Goal: Contribute content: Add original content to the website for others to see

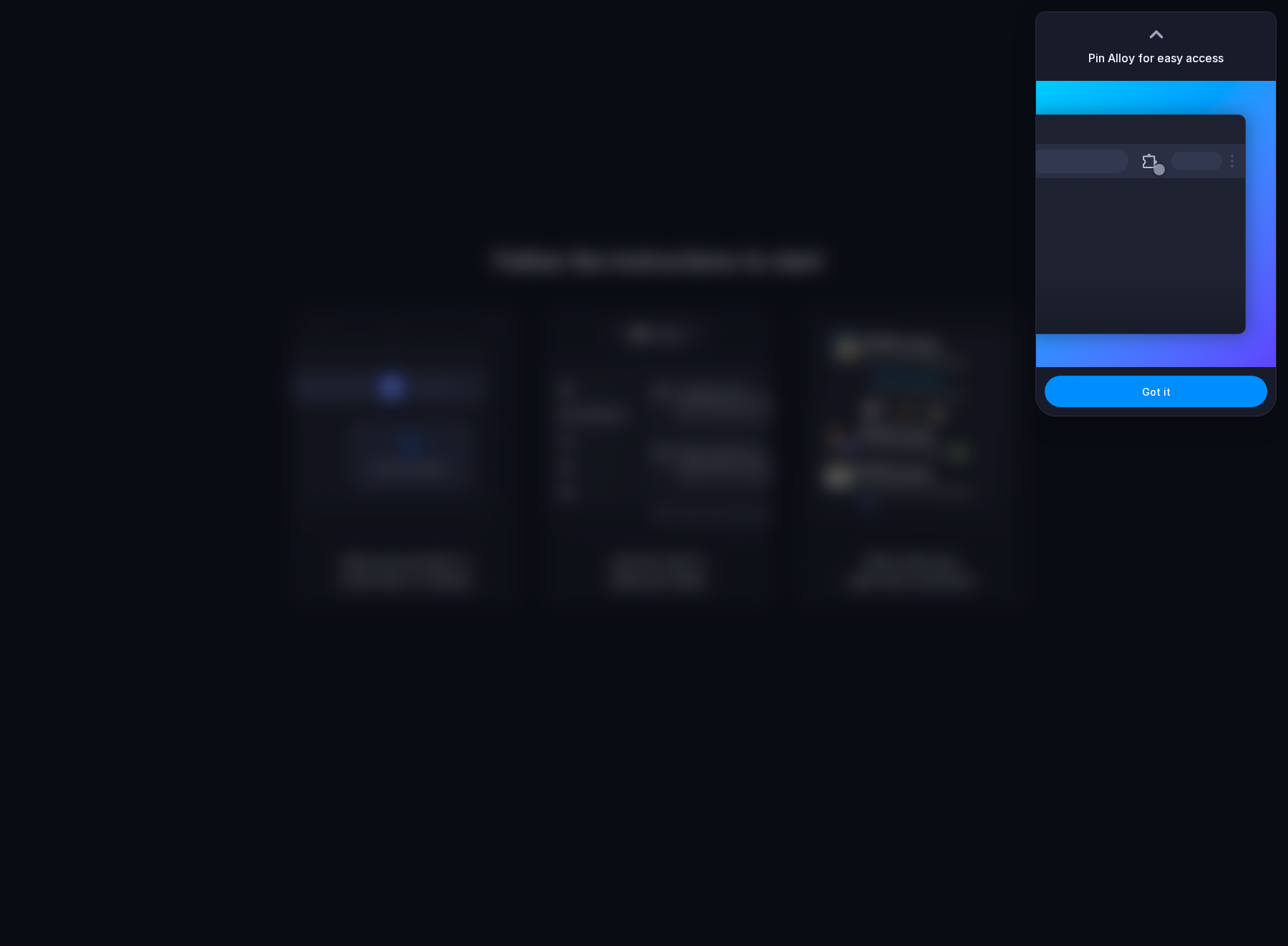
click at [644, 473] on div at bounding box center [644, 473] width 0 height 0
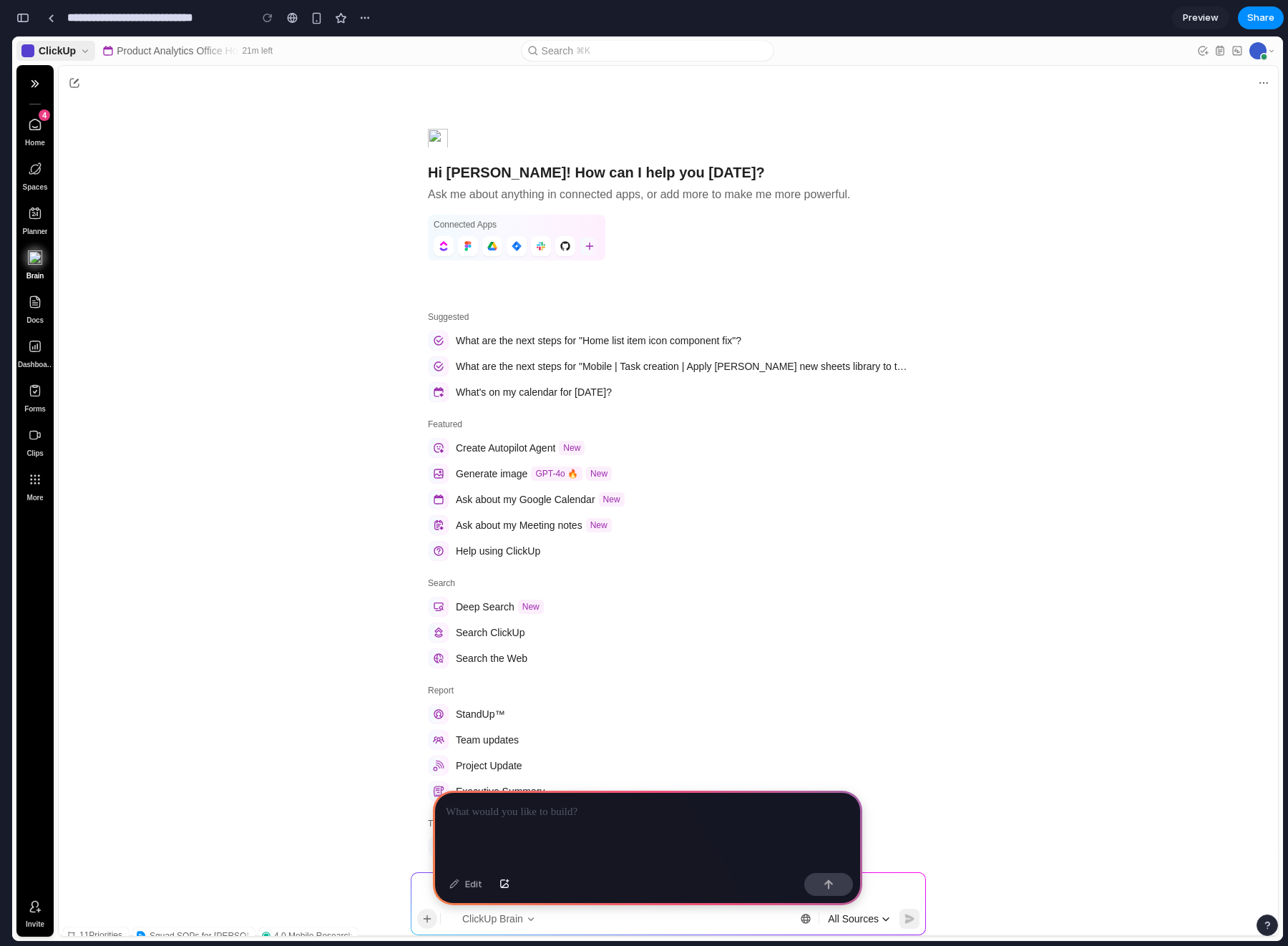
scroll to position [236, 0]
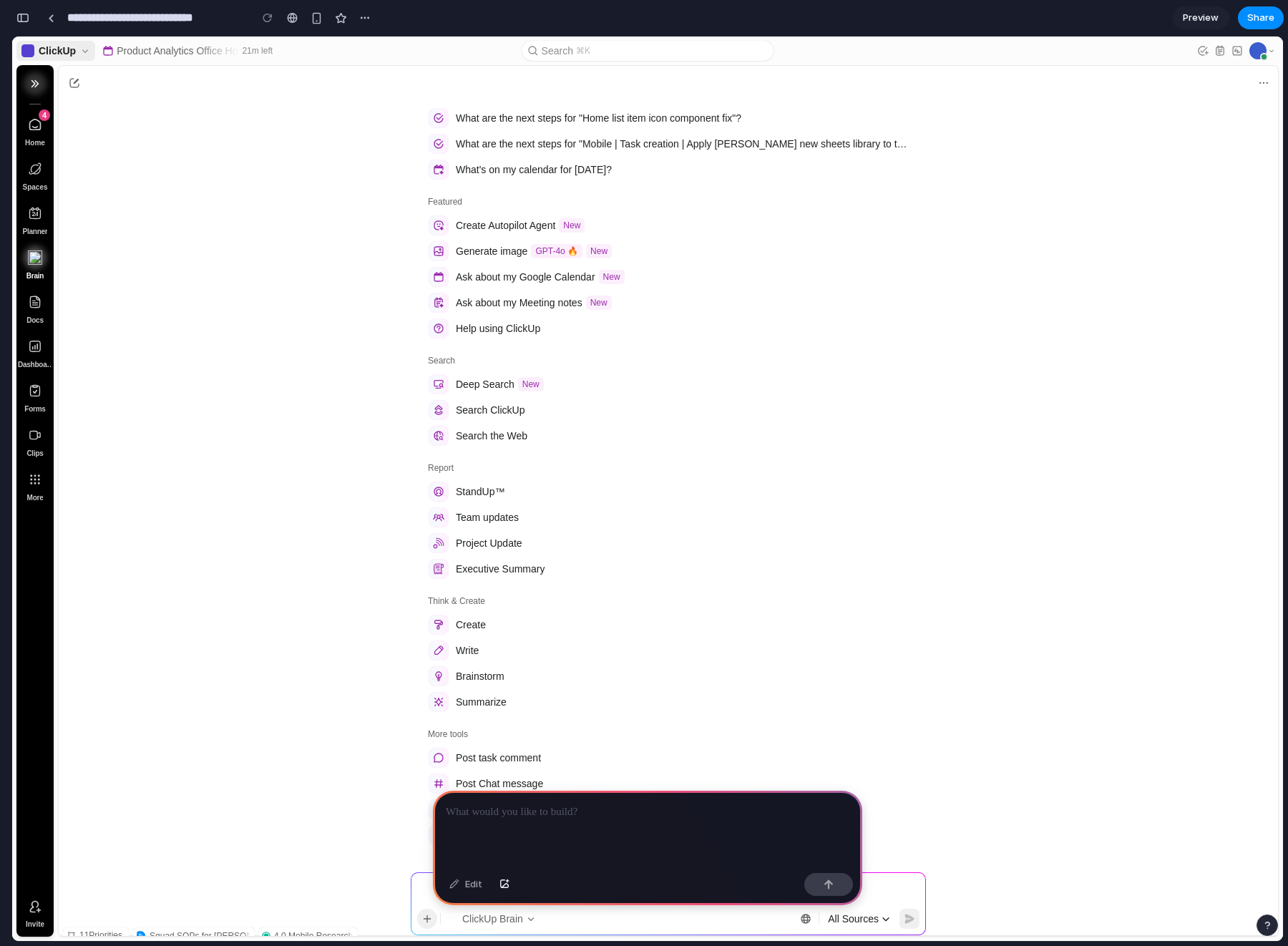
click at [33, 82] on icon "Sidebar" at bounding box center [34, 83] width 12 height 12
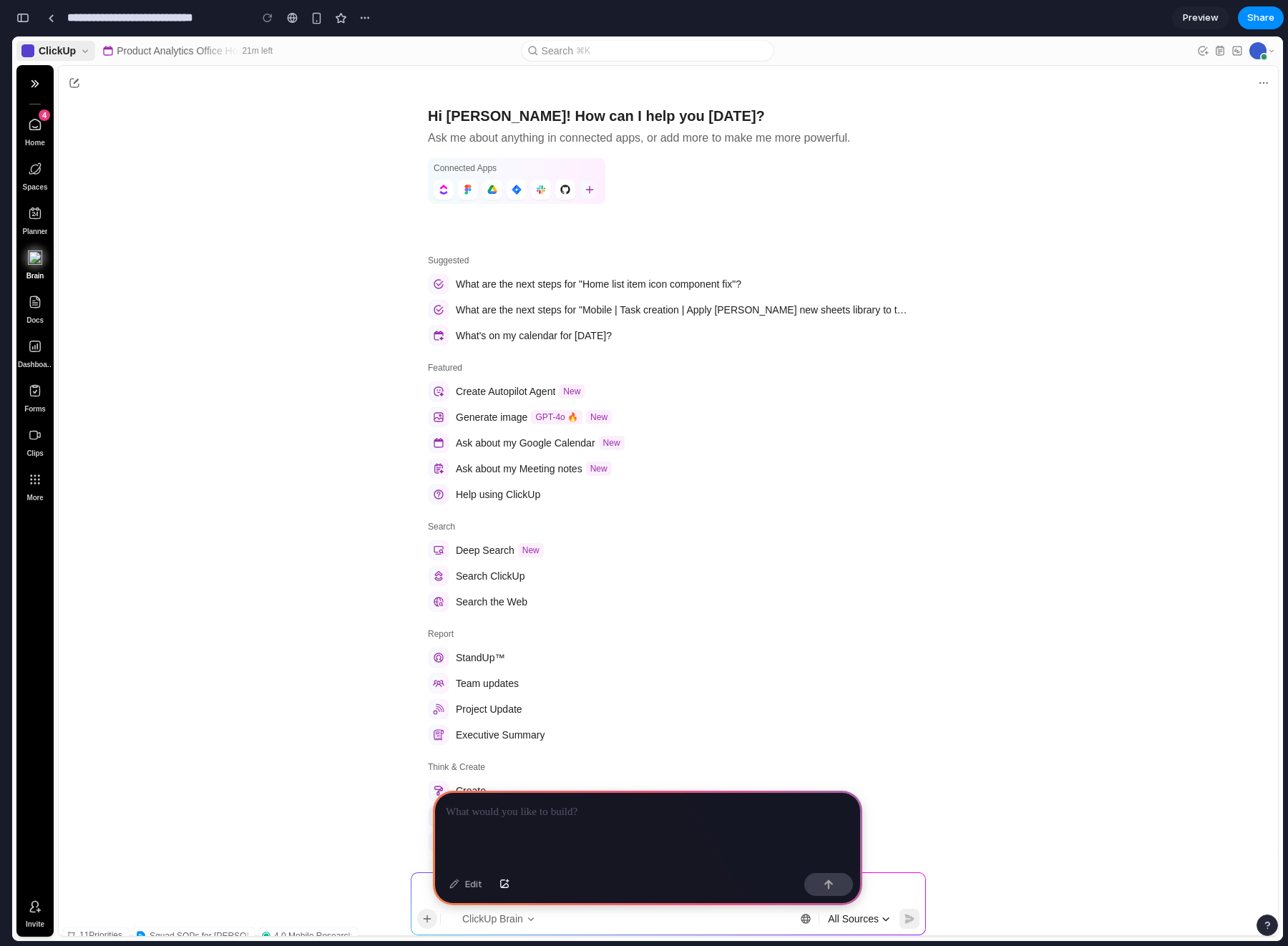
scroll to position [0, 0]
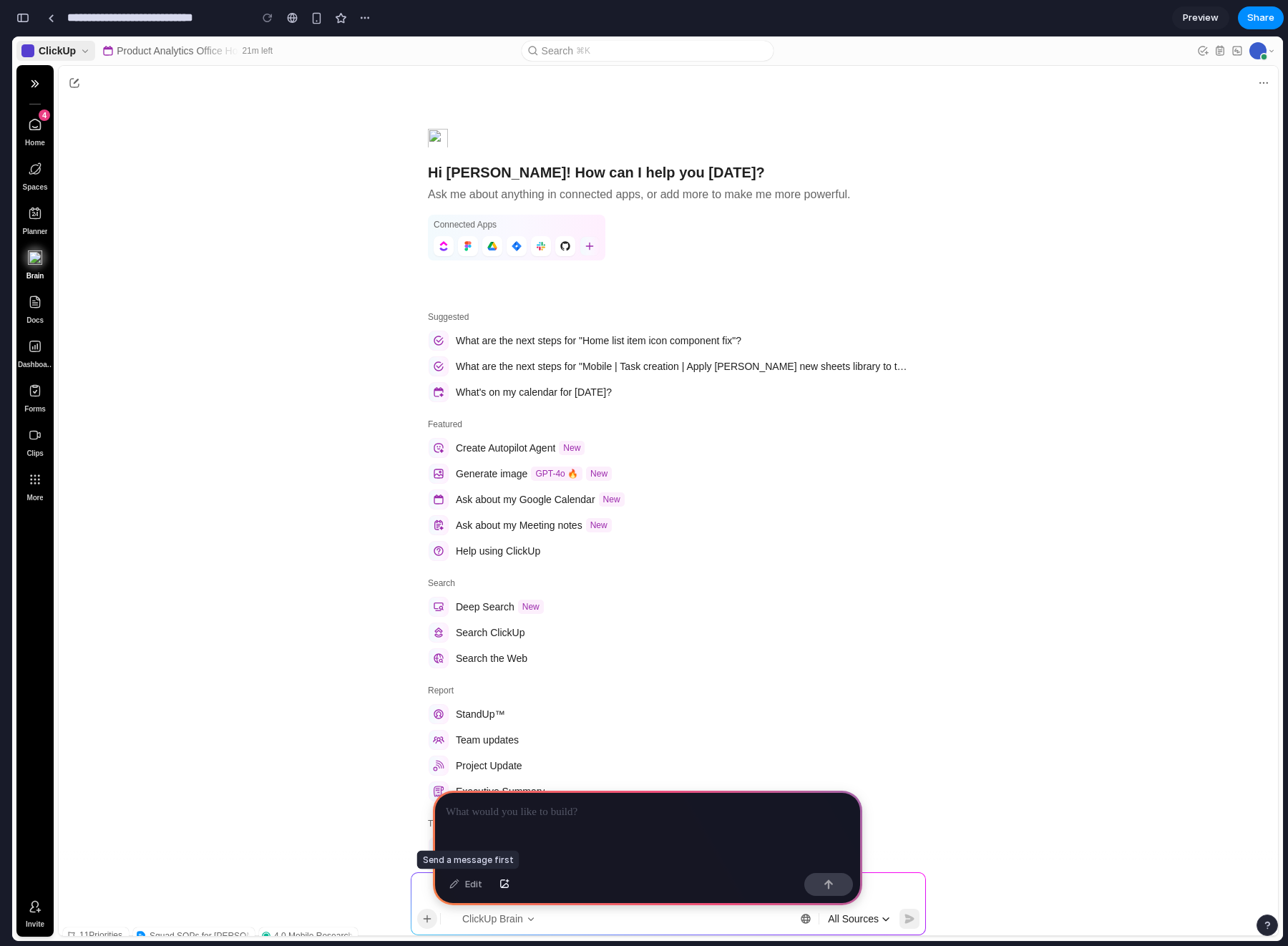
click at [472, 888] on div "Edit" at bounding box center [465, 885] width 47 height 23
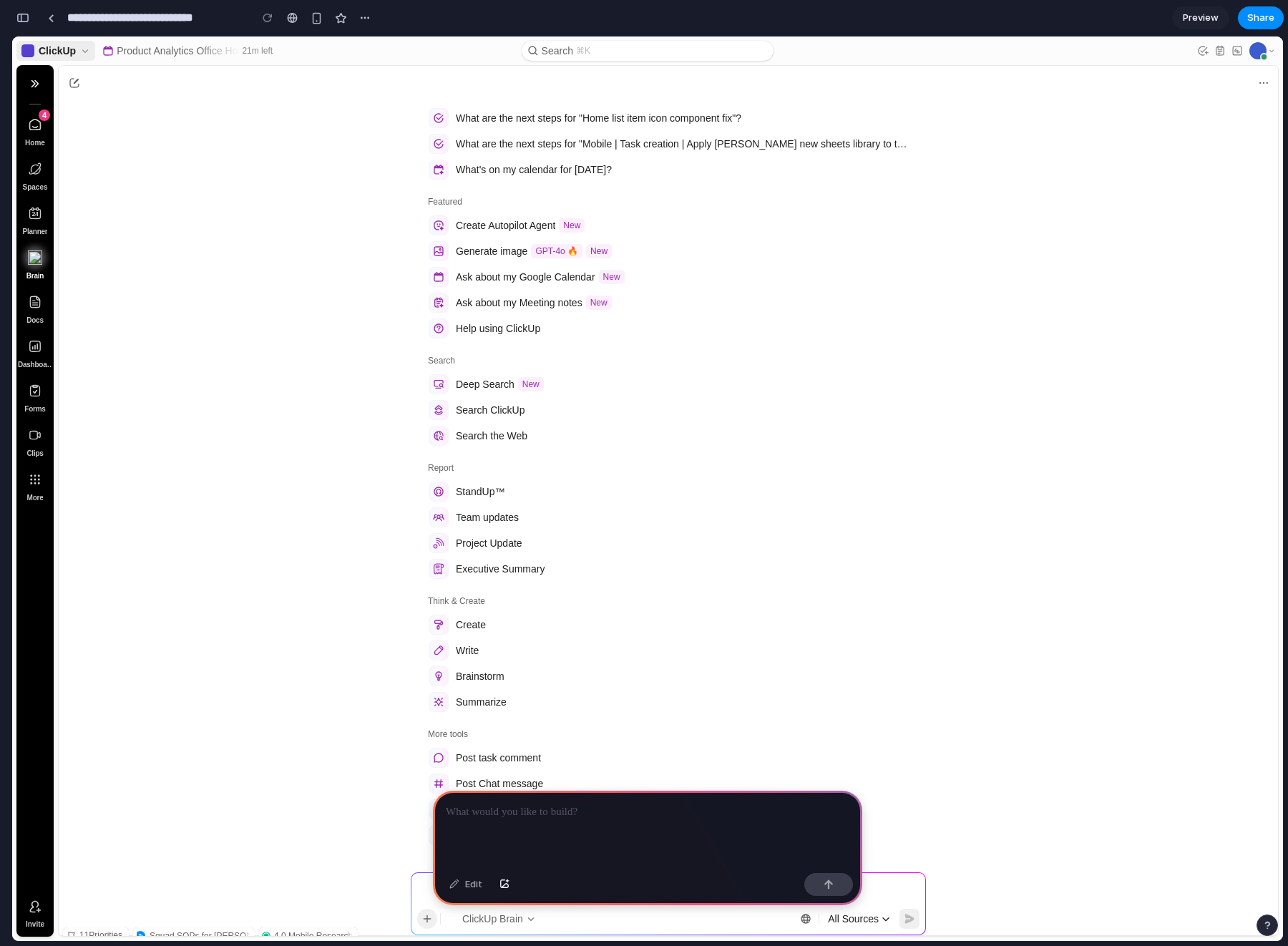
scroll to position [236, 0]
click at [596, 50] on button "Search ⌘K" at bounding box center [648, 51] width 253 height 20
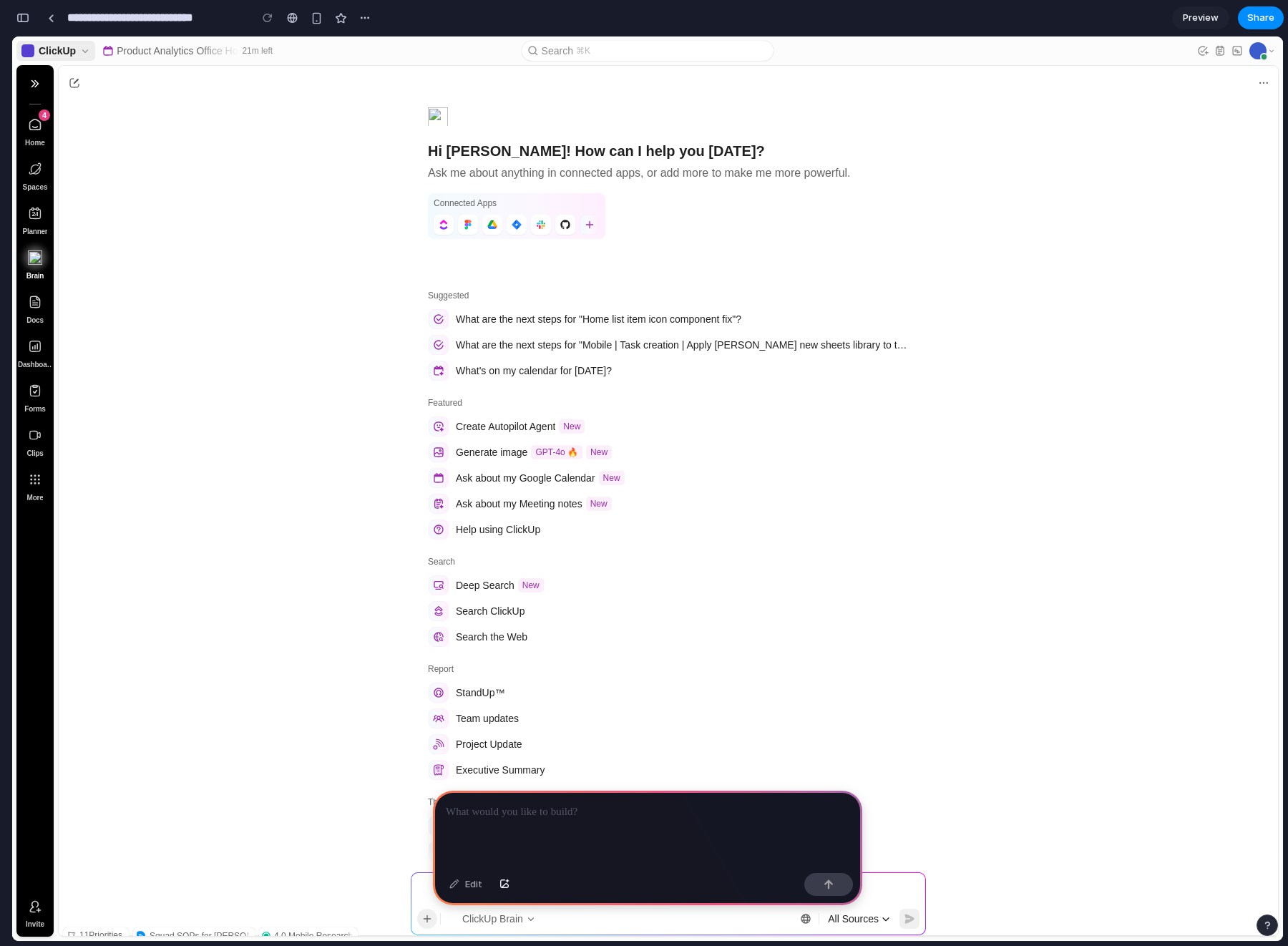
scroll to position [8, 0]
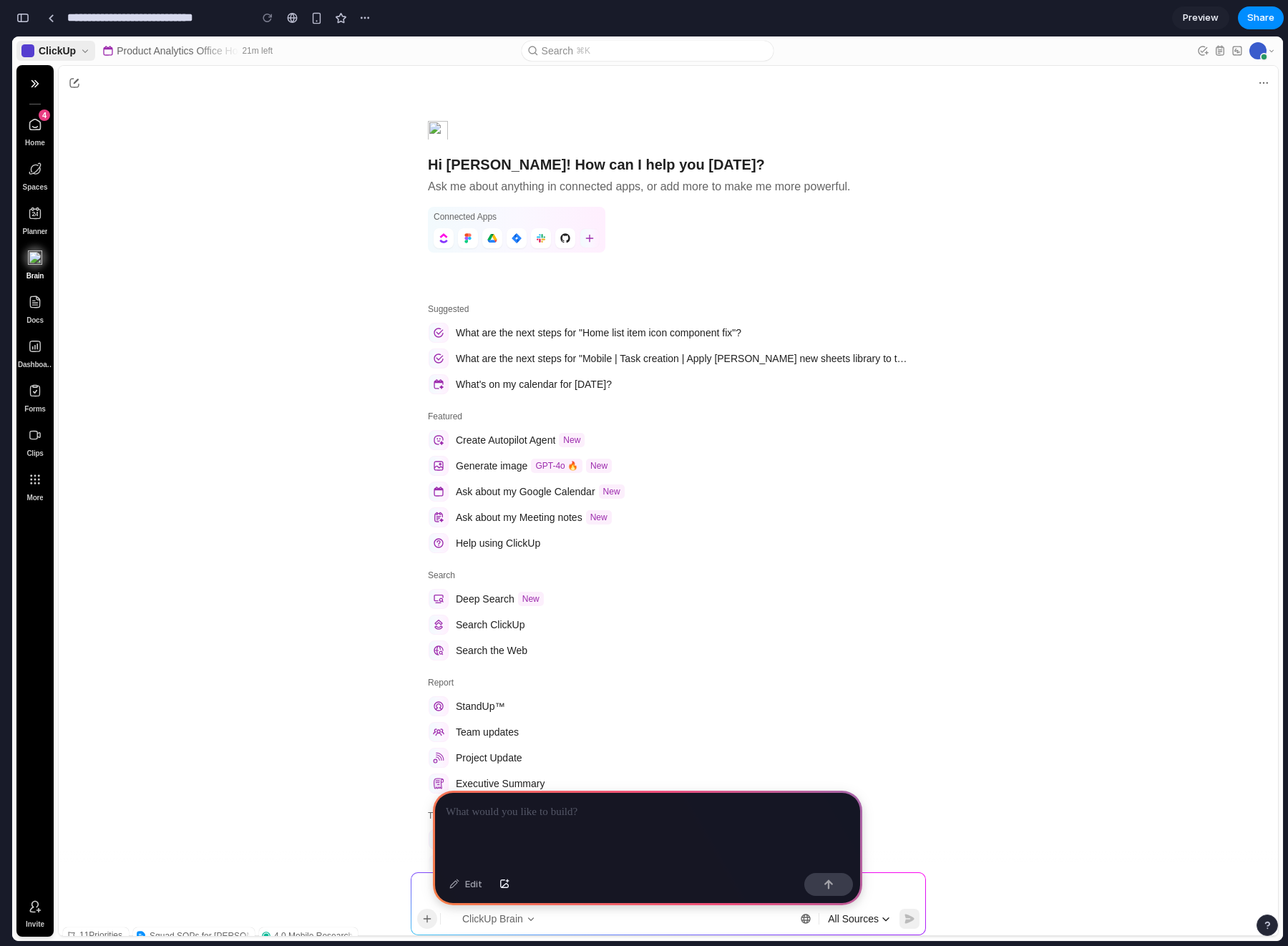
click at [495, 818] on p at bounding box center [647, 812] width 403 height 17
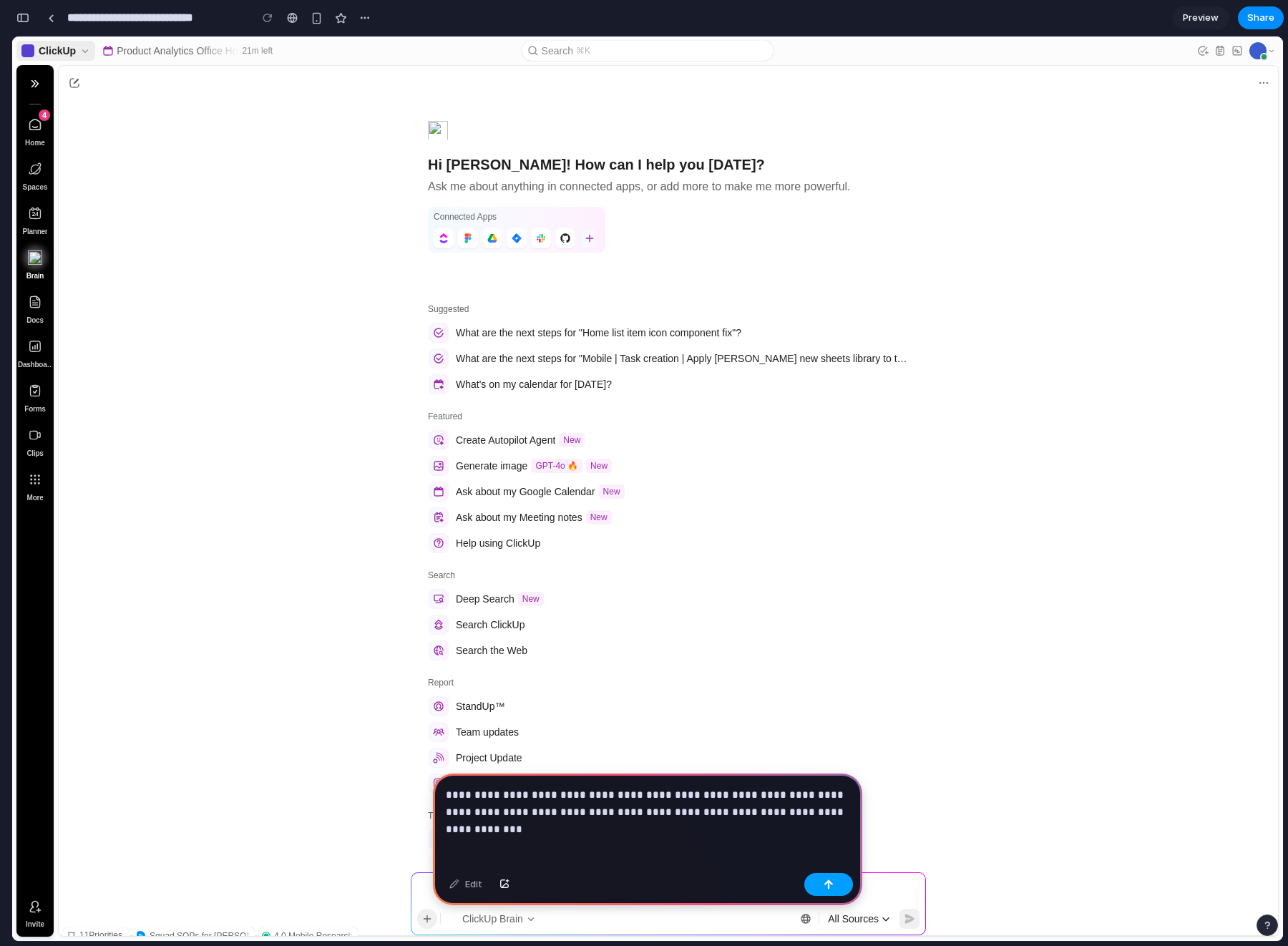
click at [830, 884] on div "button" at bounding box center [828, 884] width 10 height 10
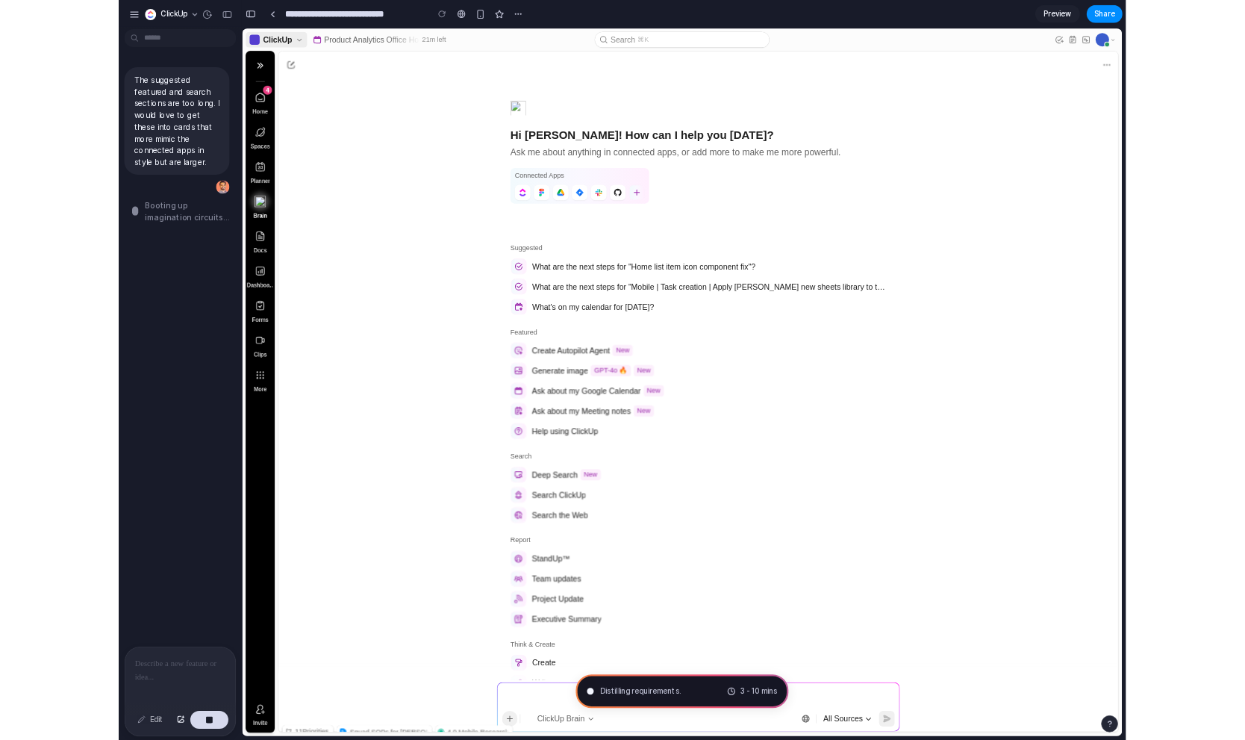
scroll to position [0, 0]
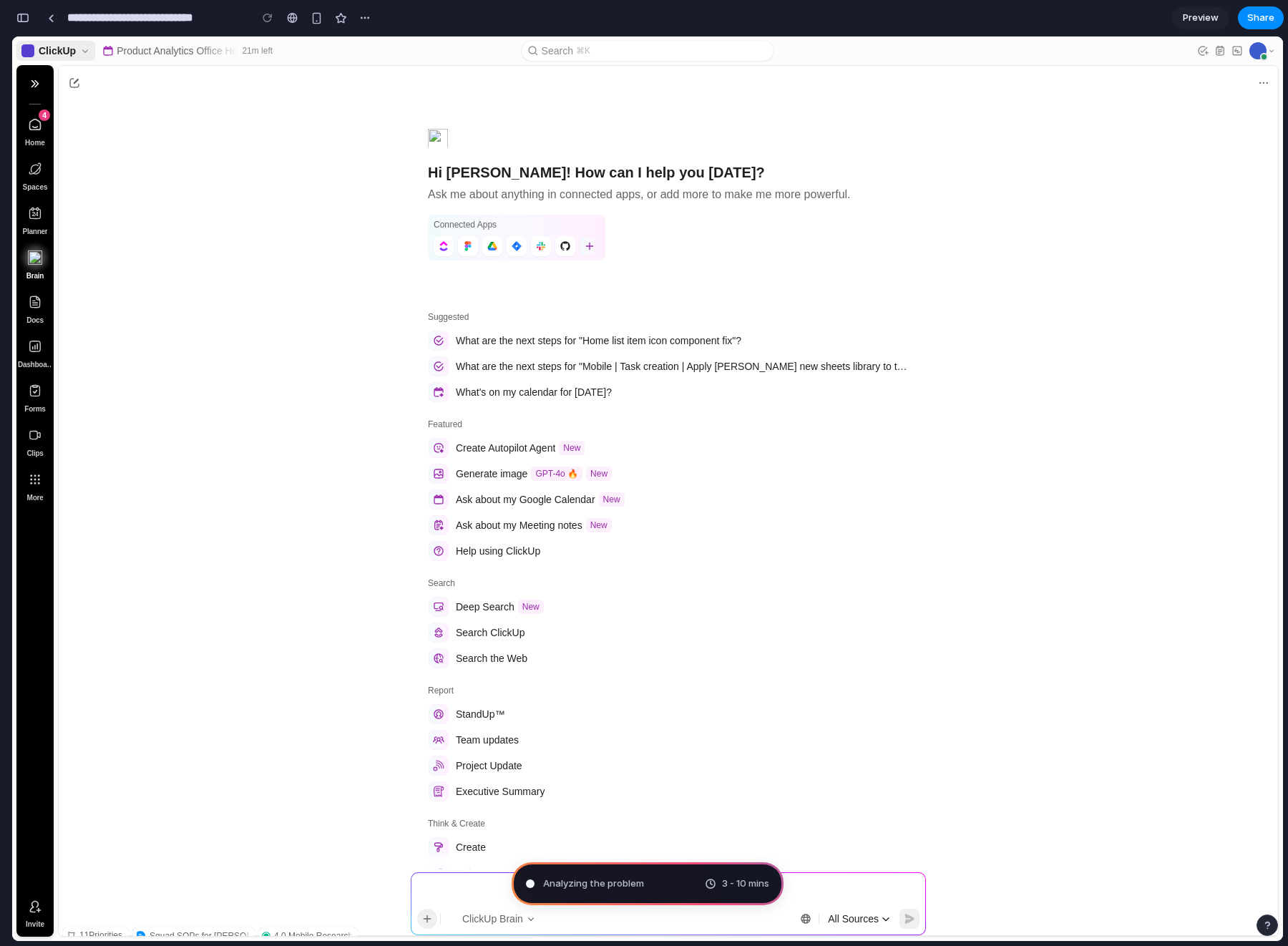
click at [27, 15] on div "button" at bounding box center [22, 17] width 12 height 10
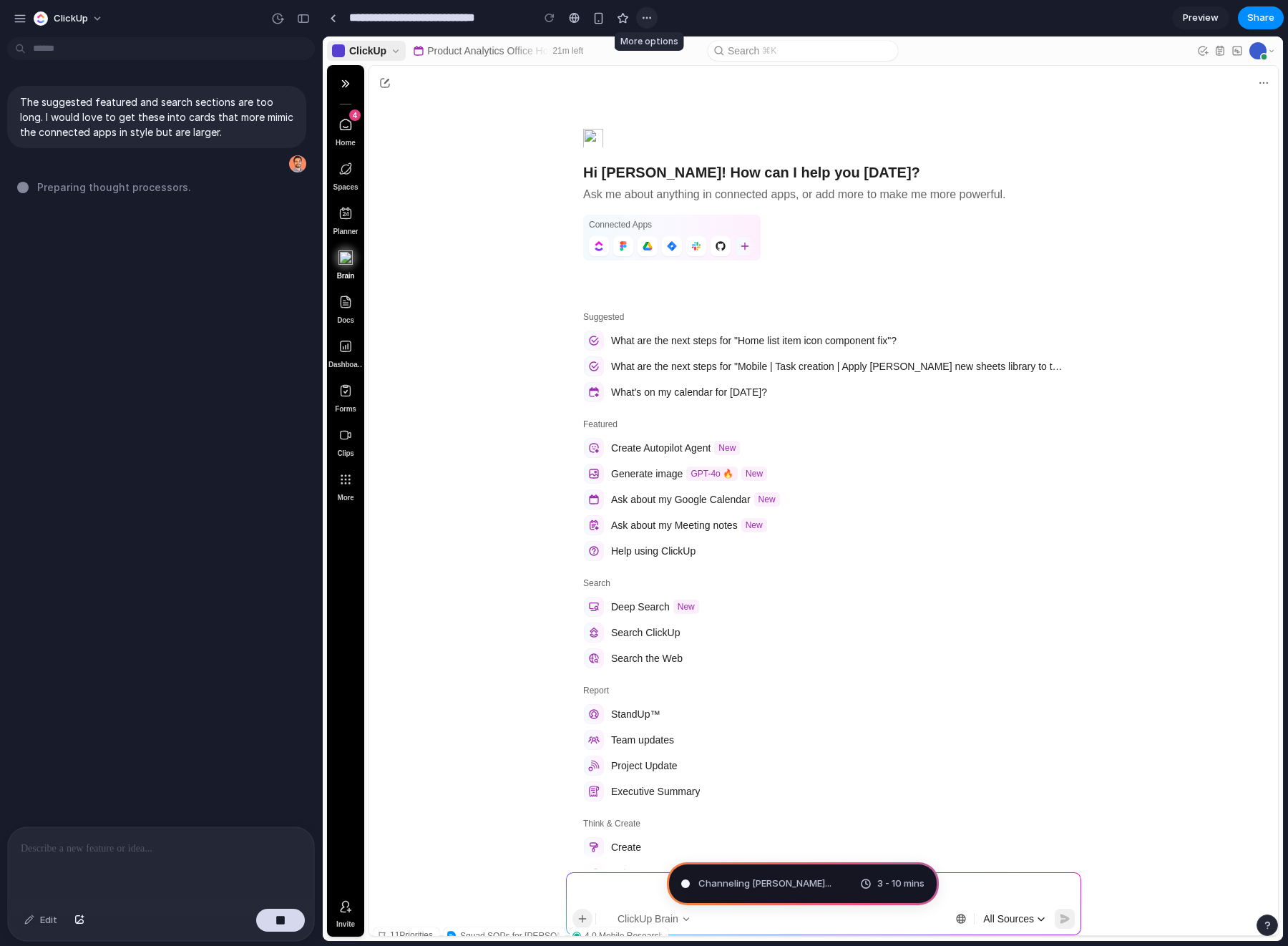
click at [644, 21] on div "button" at bounding box center [647, 18] width 12 height 12
click at [703, 21] on div "Duplicate Delete" at bounding box center [644, 473] width 1288 height 946
click at [94, 17] on button "ClickUp" at bounding box center [69, 18] width 82 height 23
click at [168, 339] on div "Settings Invite members Change theme Sign out" at bounding box center [644, 473] width 1288 height 946
click at [512, 242] on cu-content-assistant-apps "Hi Ivan! How can I help you today? Ask me about anything in connected apps, or …" at bounding box center [823, 203] width 908 height 206
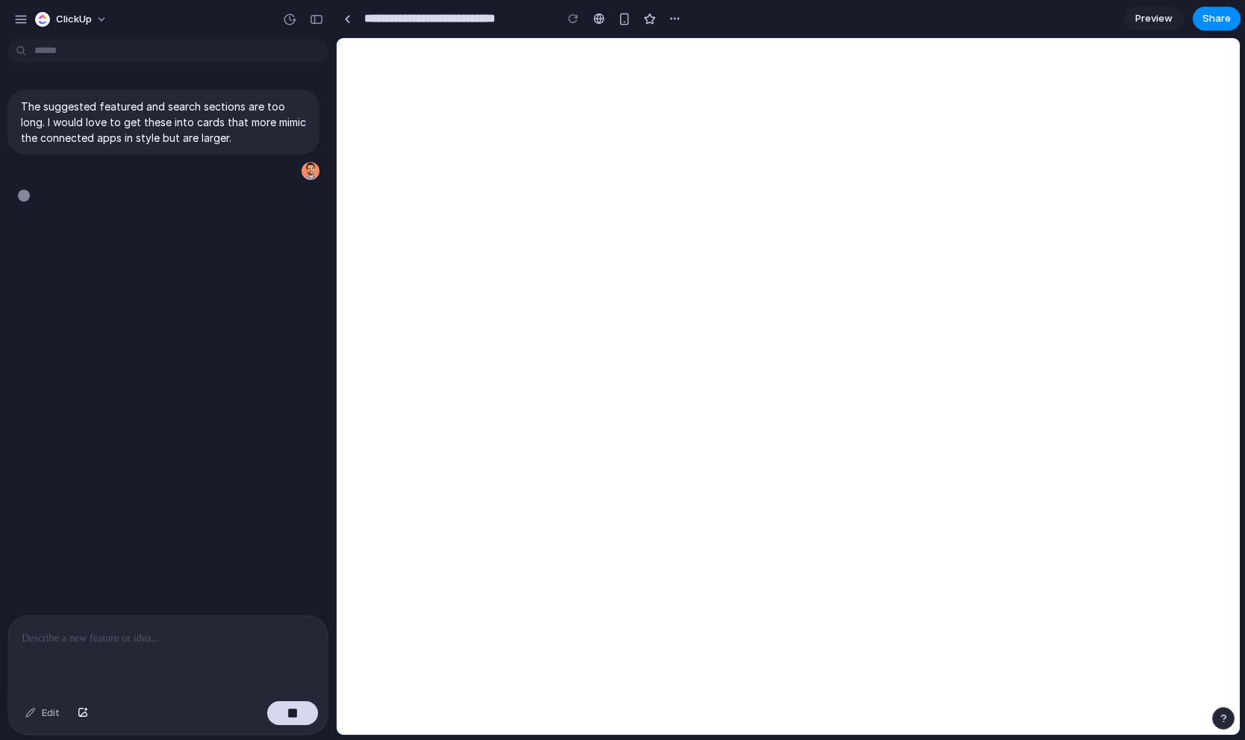
type input "**********"
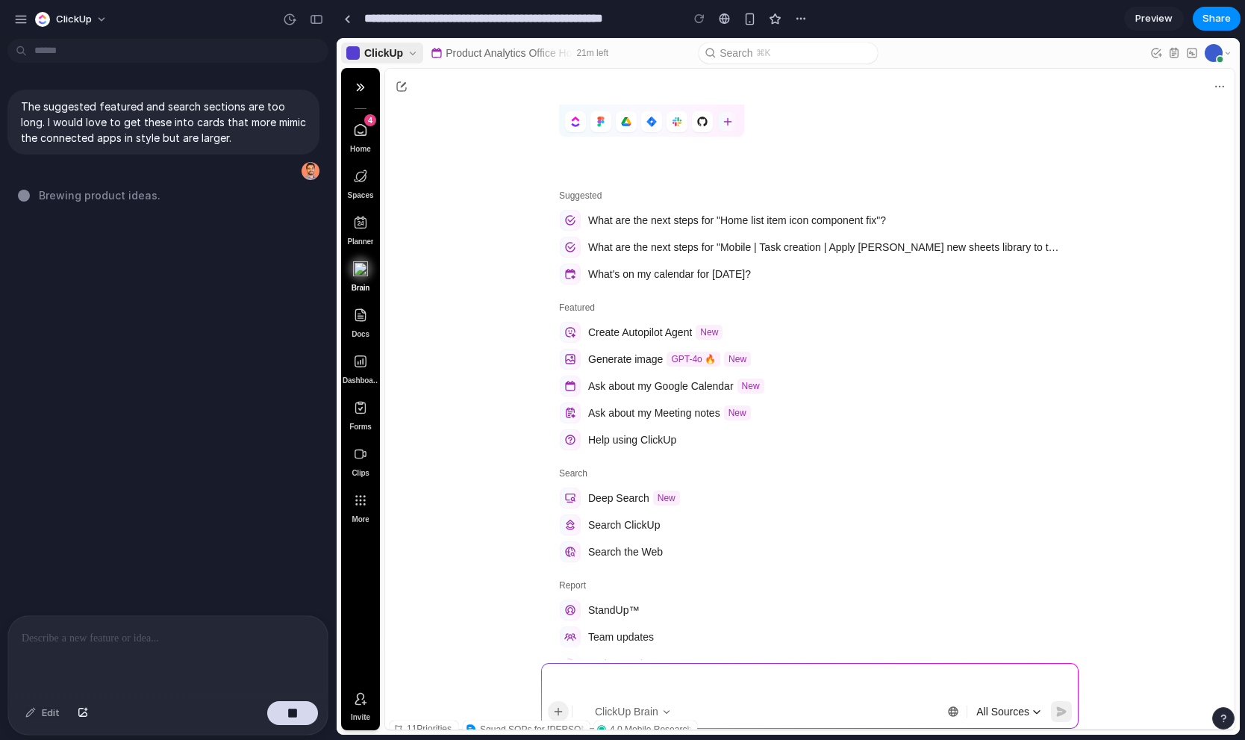
scroll to position [137, 0]
click at [193, 320] on div "The suggested featured and search sections are too long. I would love to get th…" at bounding box center [163, 330] width 327 height 570
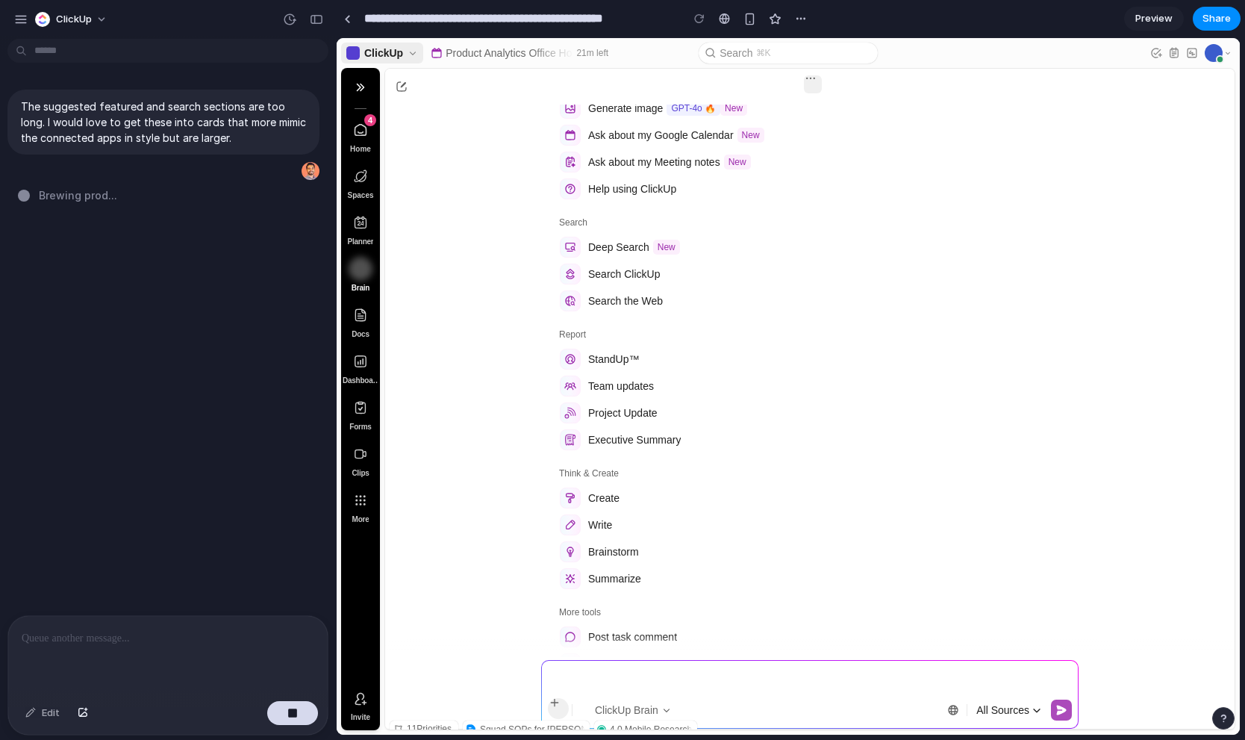
scroll to position [0, 0]
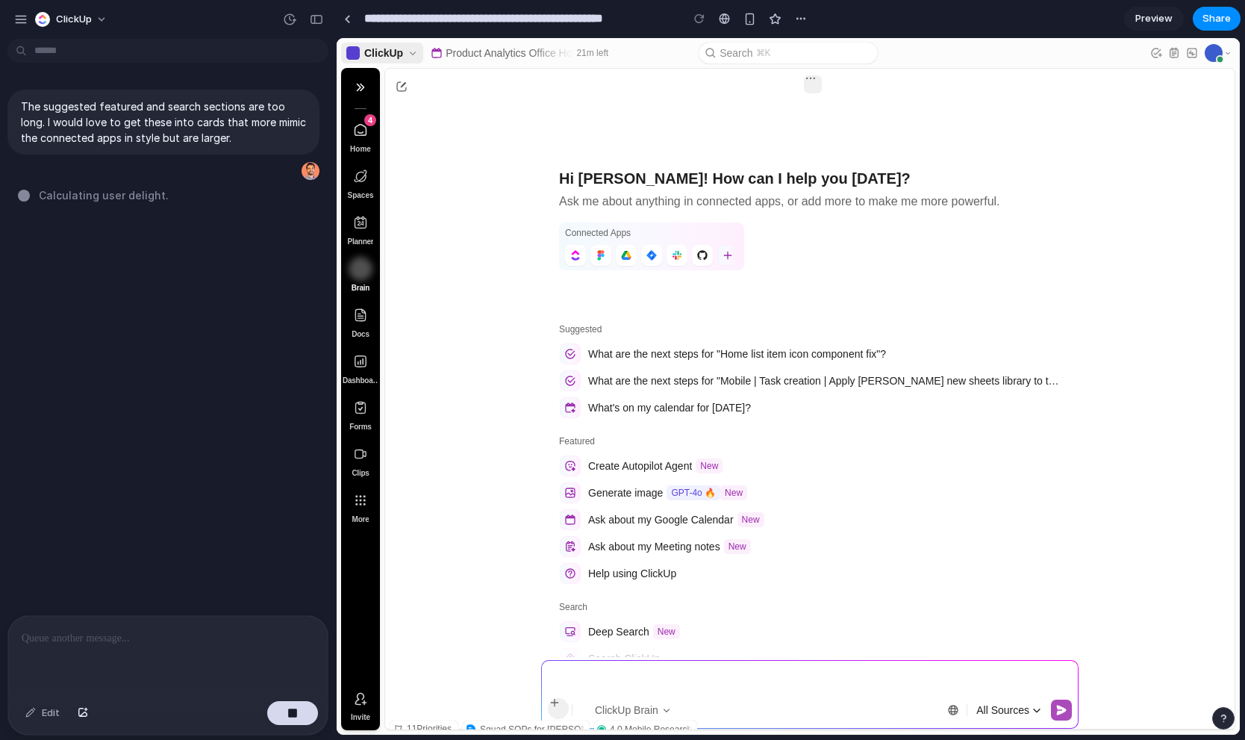
click at [590, 679] on div at bounding box center [813, 677] width 518 height 19
click at [24, 21] on div "button" at bounding box center [20, 19] width 13 height 13
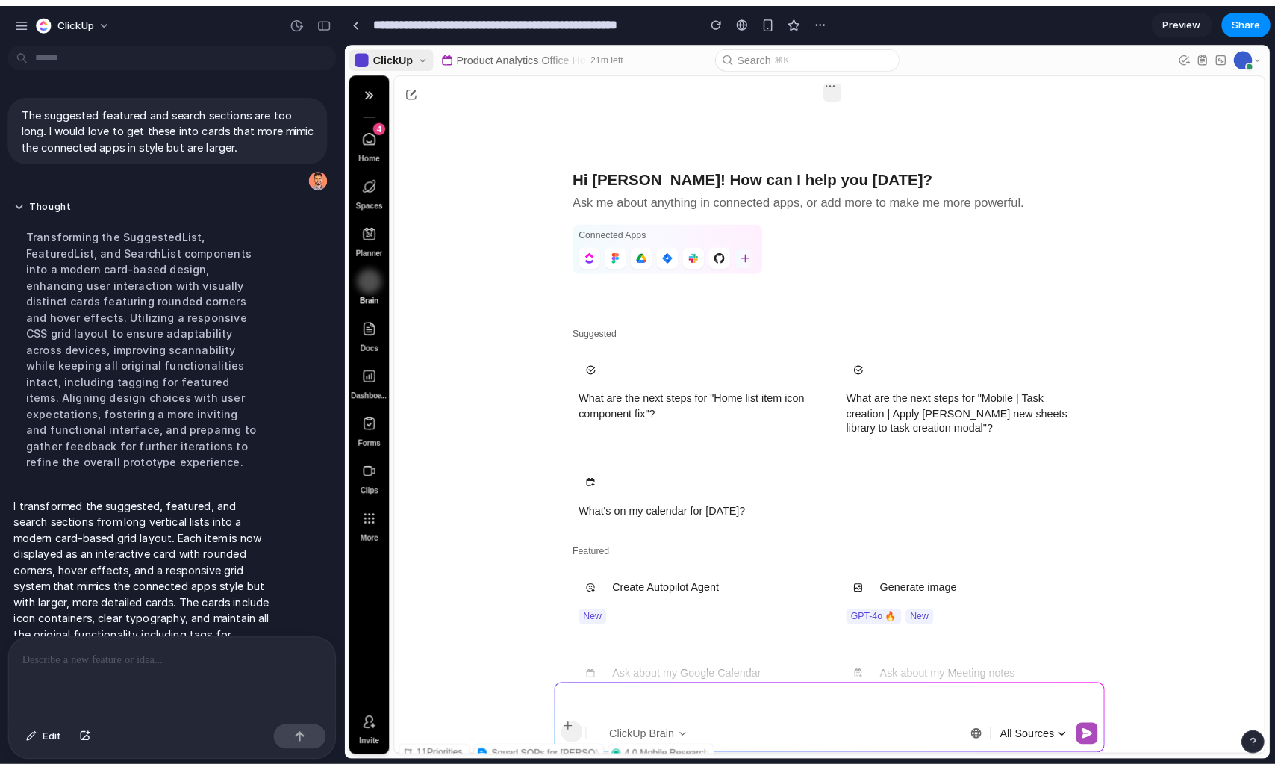
scroll to position [3, 0]
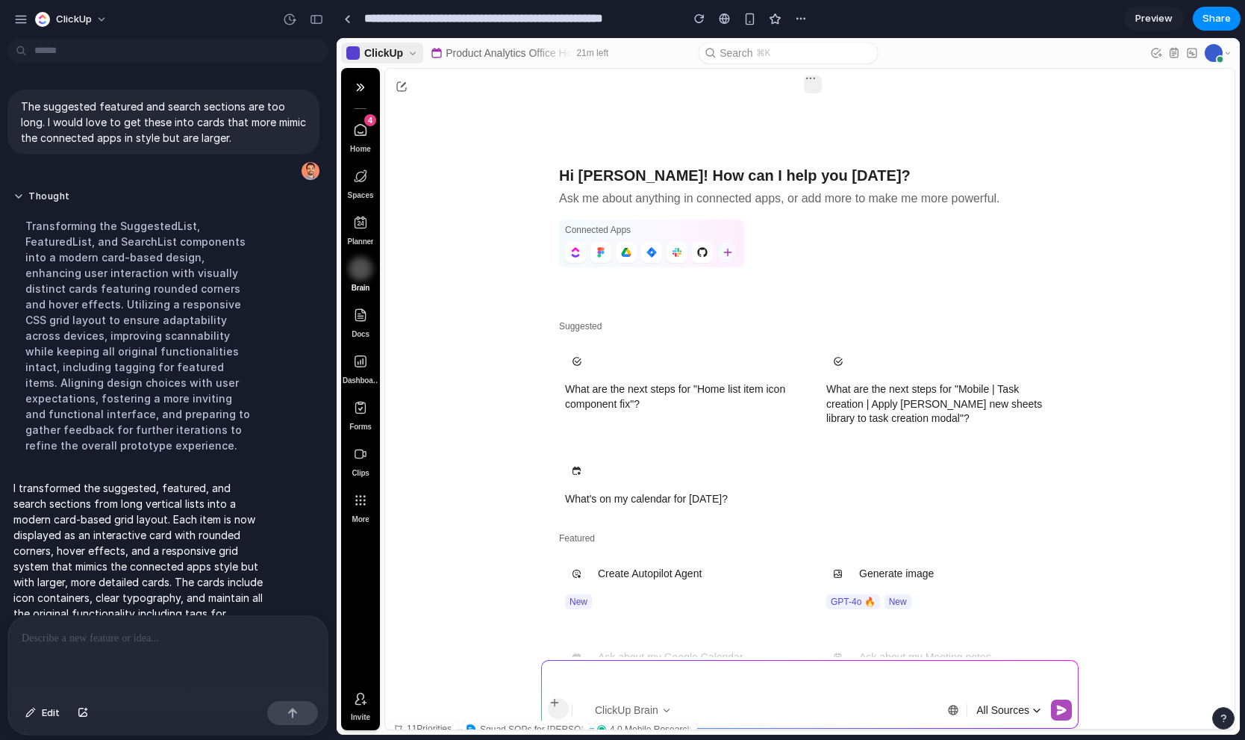
click at [849, 325] on div "Suggested" at bounding box center [809, 326] width 537 height 22
drag, startPoint x: 49, startPoint y: 711, endPoint x: 60, endPoint y: 708, distance: 11.6
click at [49, 711] on span "Edit" at bounding box center [51, 712] width 18 height 15
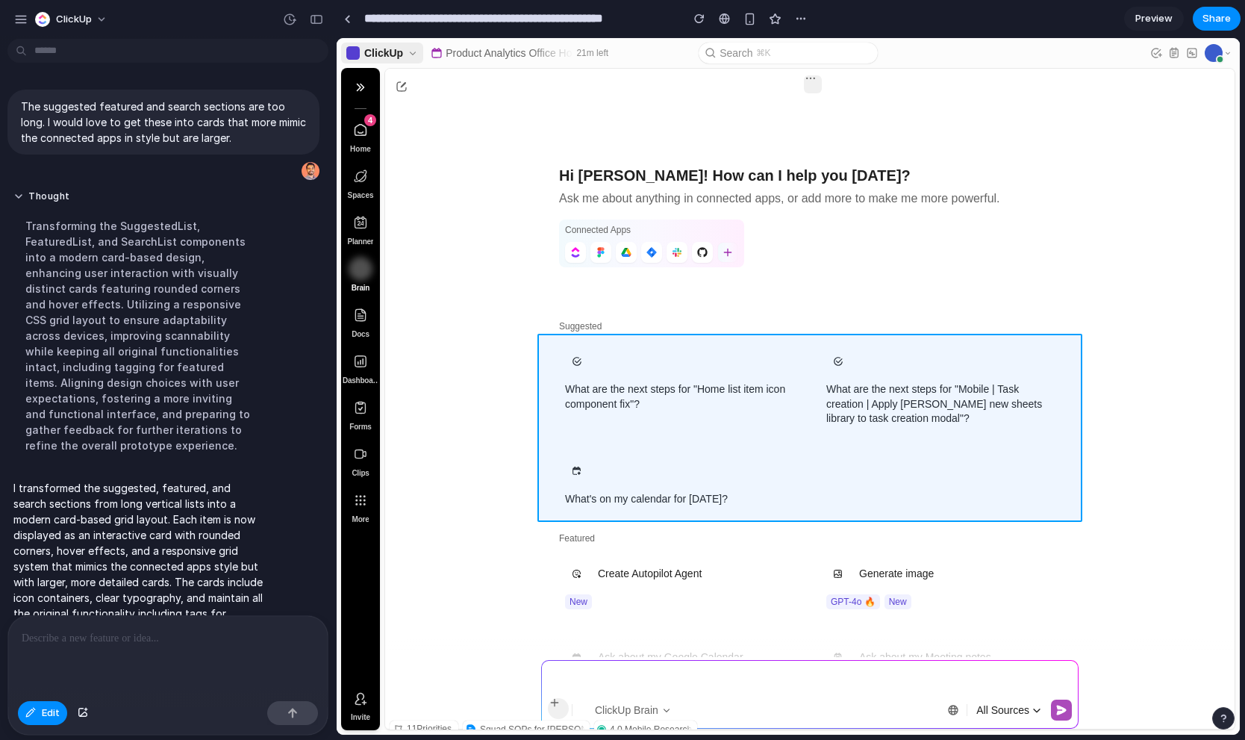
click at [548, 345] on div at bounding box center [788, 387] width 903 height 696
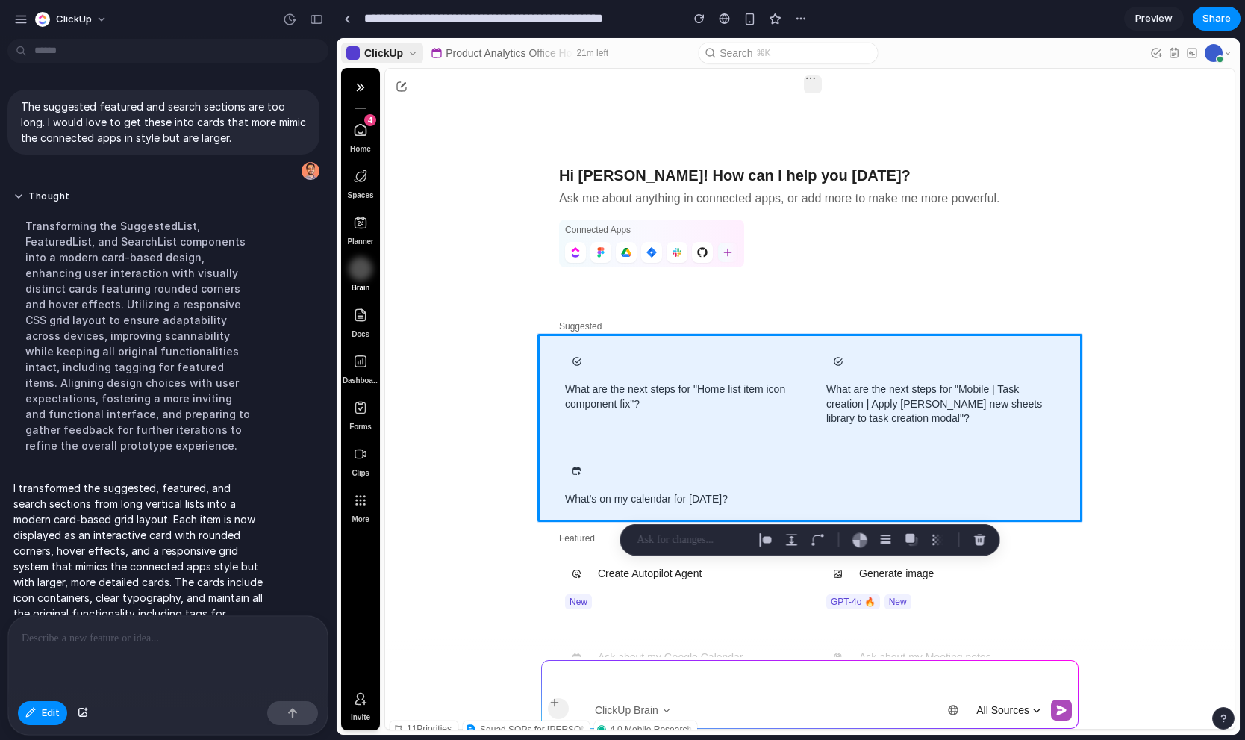
click at [64, 653] on div at bounding box center [168, 655] width 320 height 79
click at [793, 540] on div "button" at bounding box center [791, 539] width 13 height 13
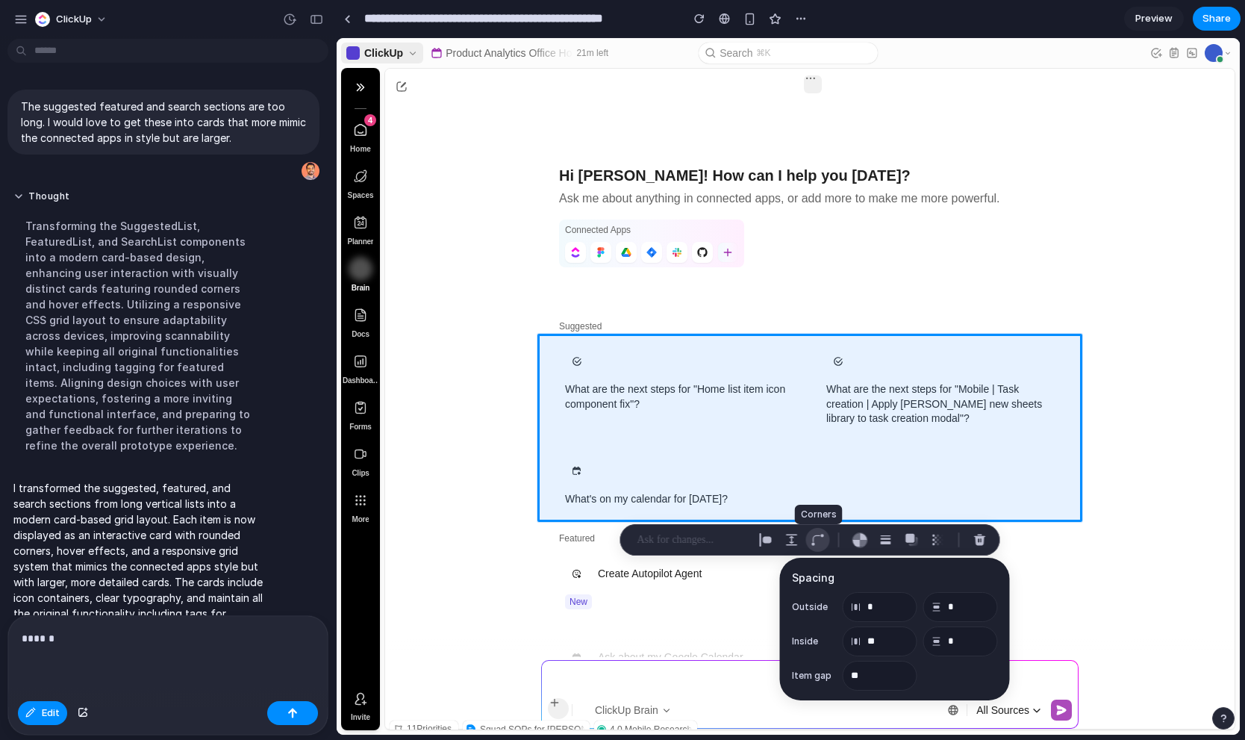
click at [816, 544] on div "button" at bounding box center [817, 539] width 13 height 13
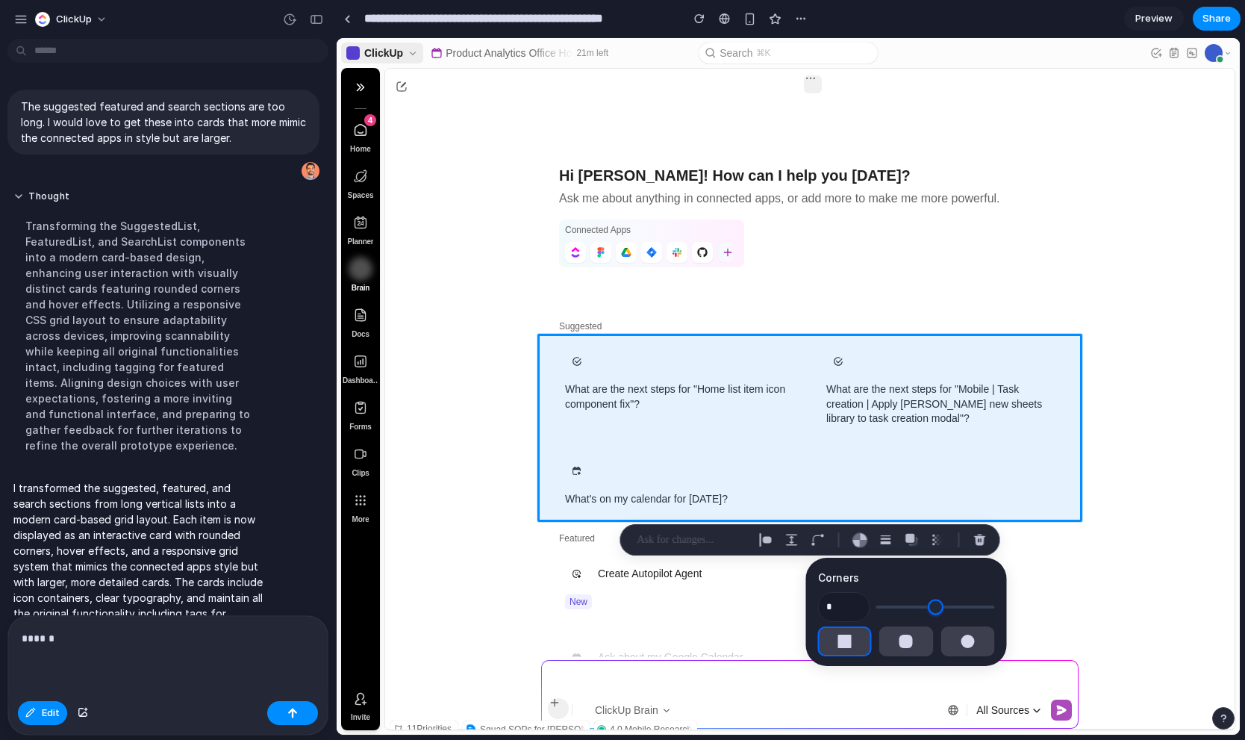
type input "*"
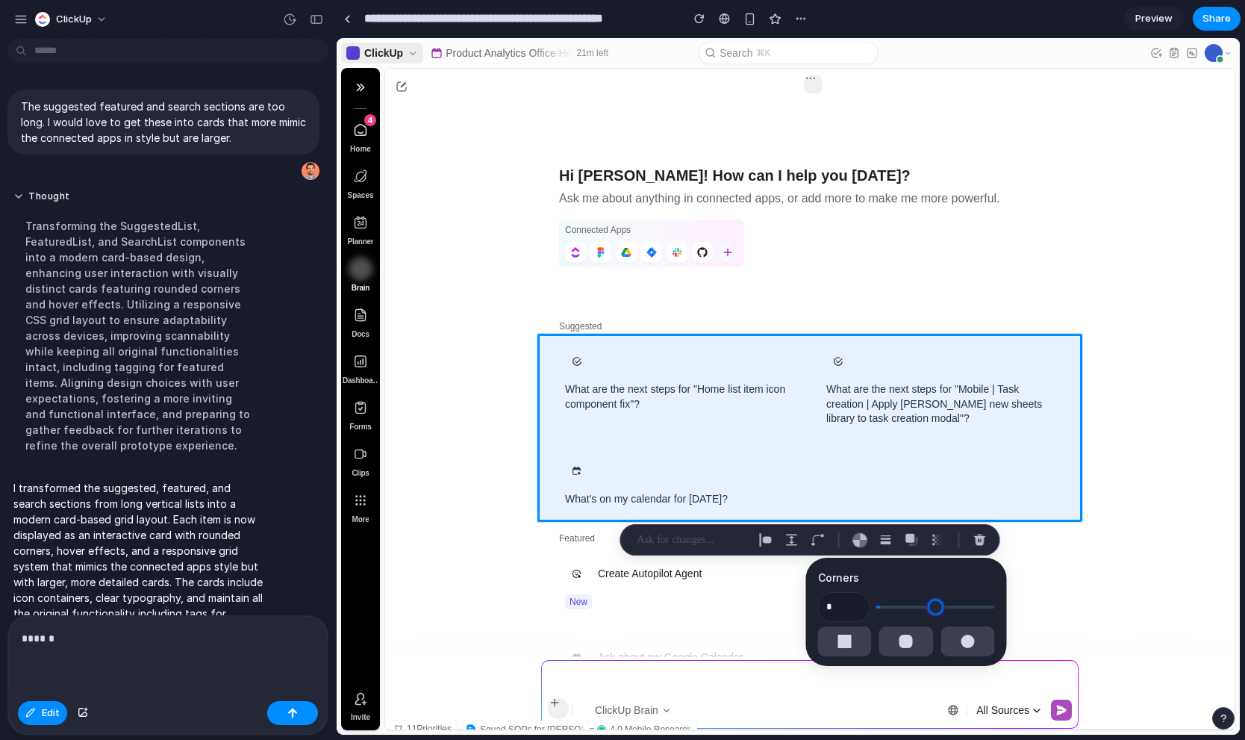
type input "*"
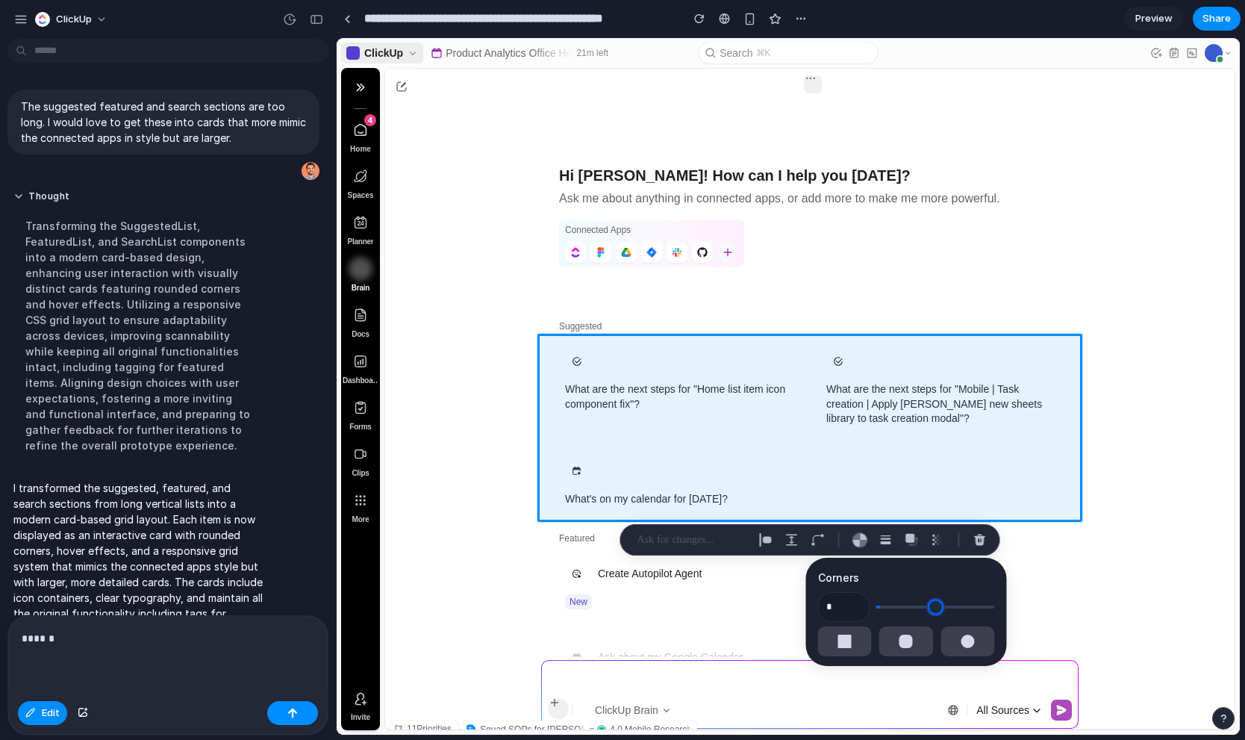
type input "*"
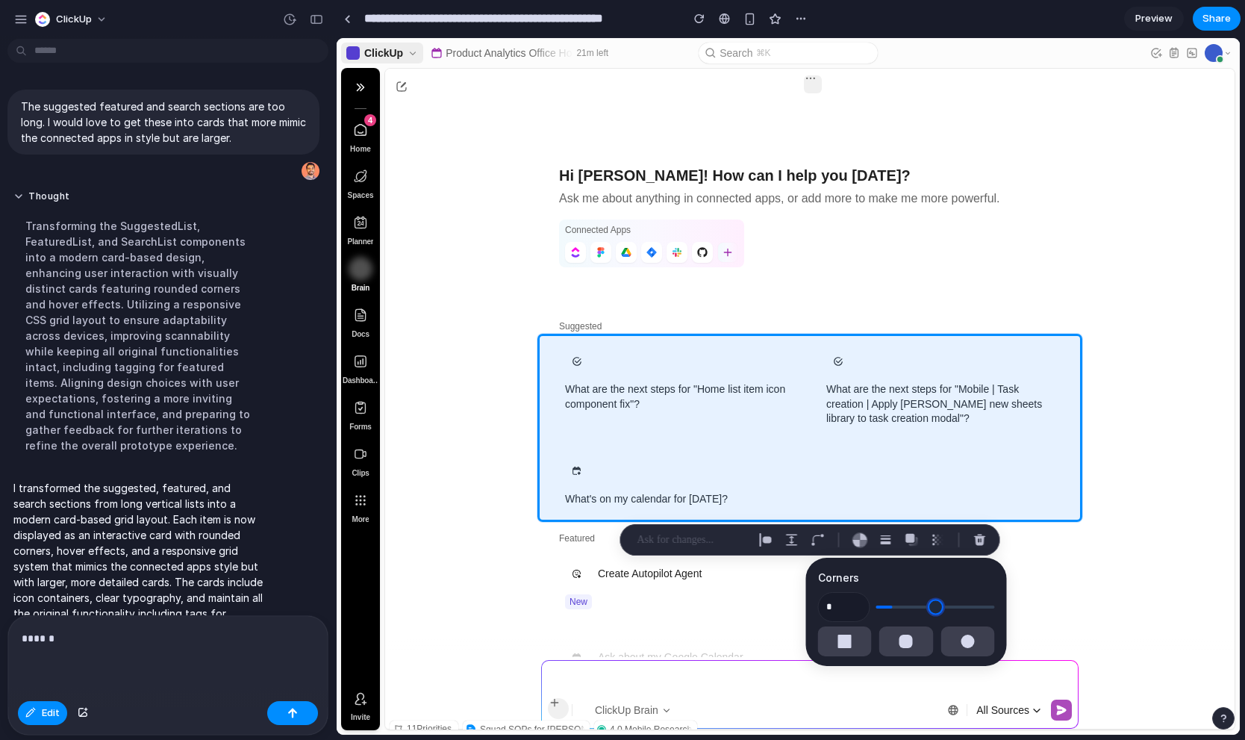
type input "*"
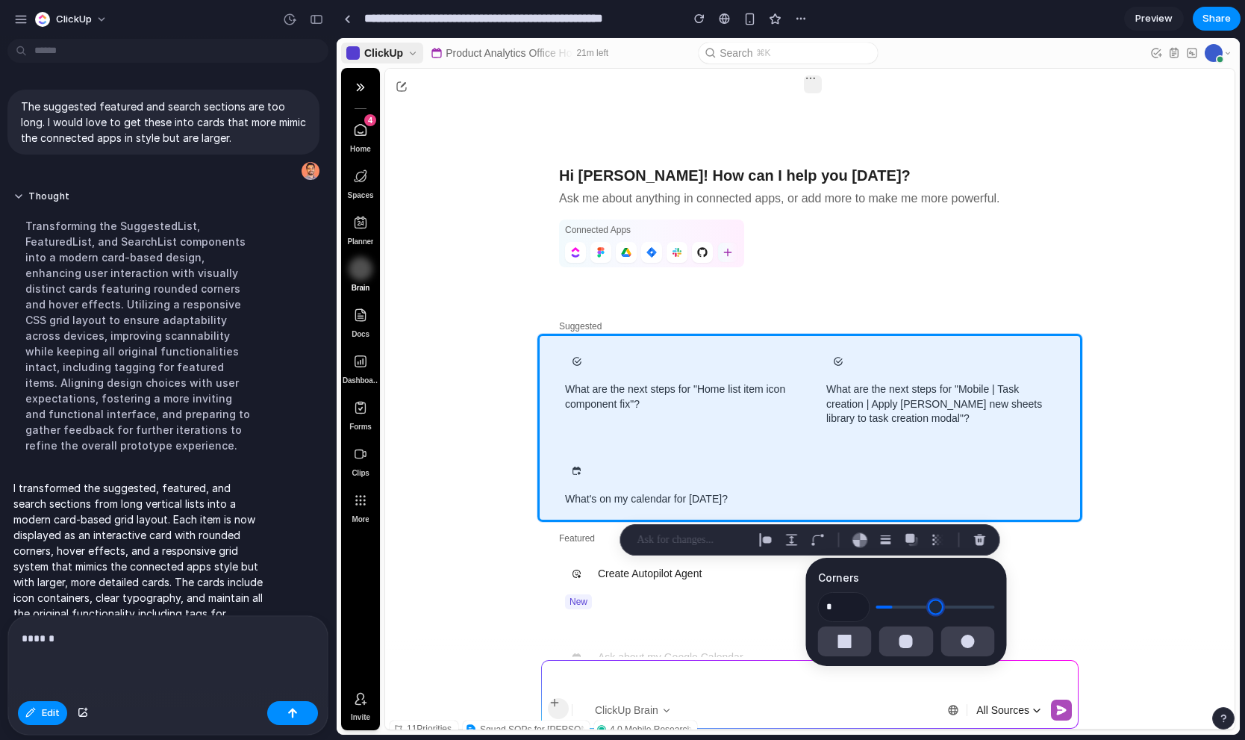
type input "*"
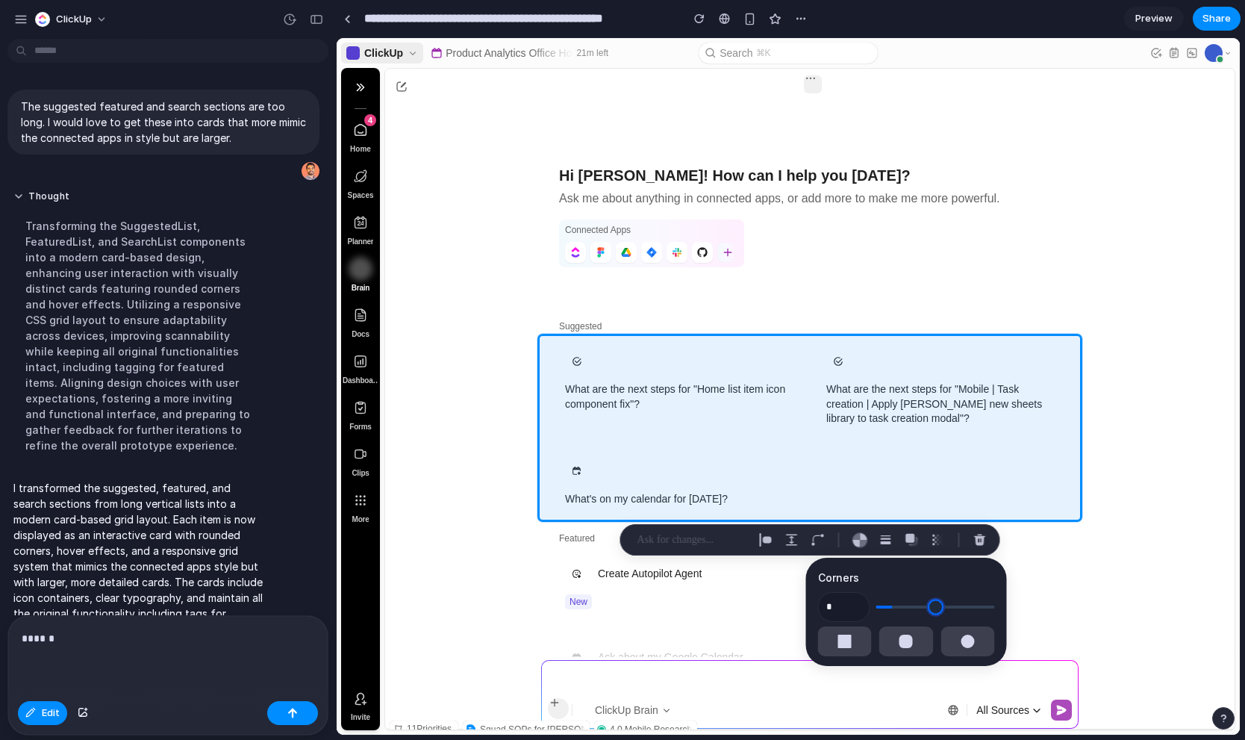
type input "*"
drag, startPoint x: 880, startPoint y: 607, endPoint x: 871, endPoint y: 606, distance: 9.0
click at [872, 606] on div "*" at bounding box center [906, 606] width 177 height 25
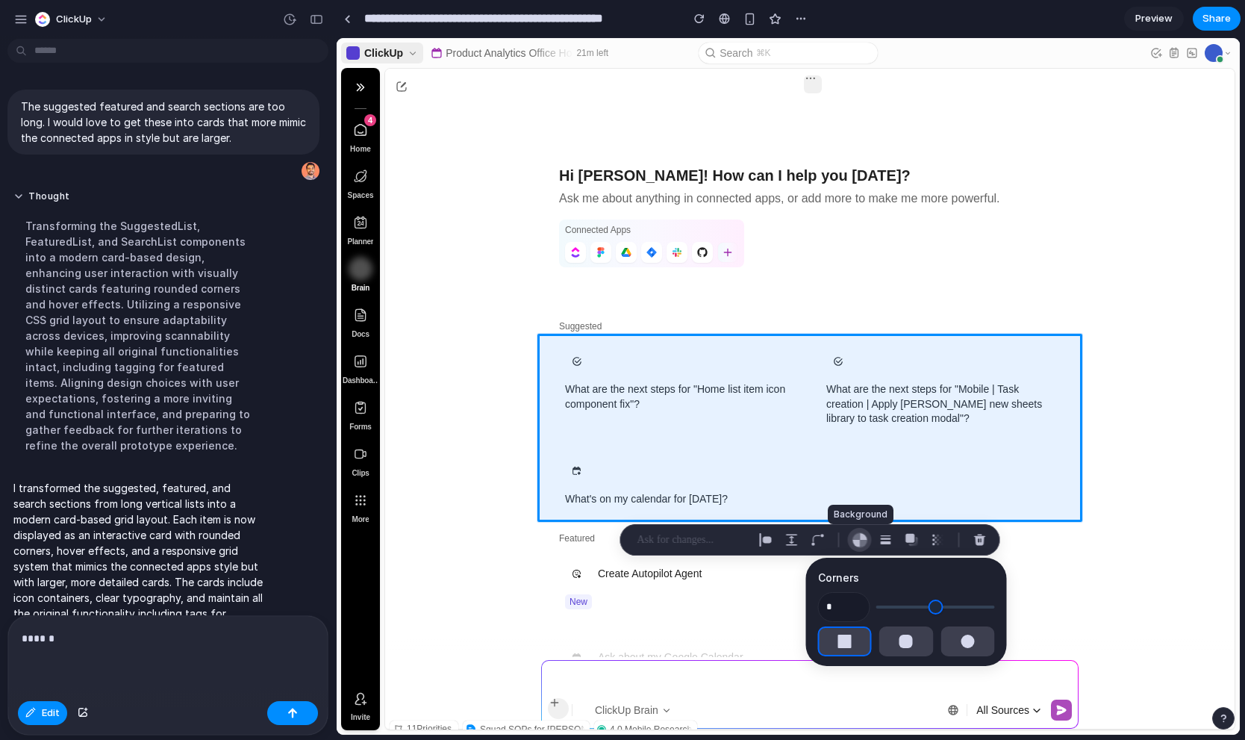
click at [861, 542] on div "button" at bounding box center [860, 540] width 16 height 16
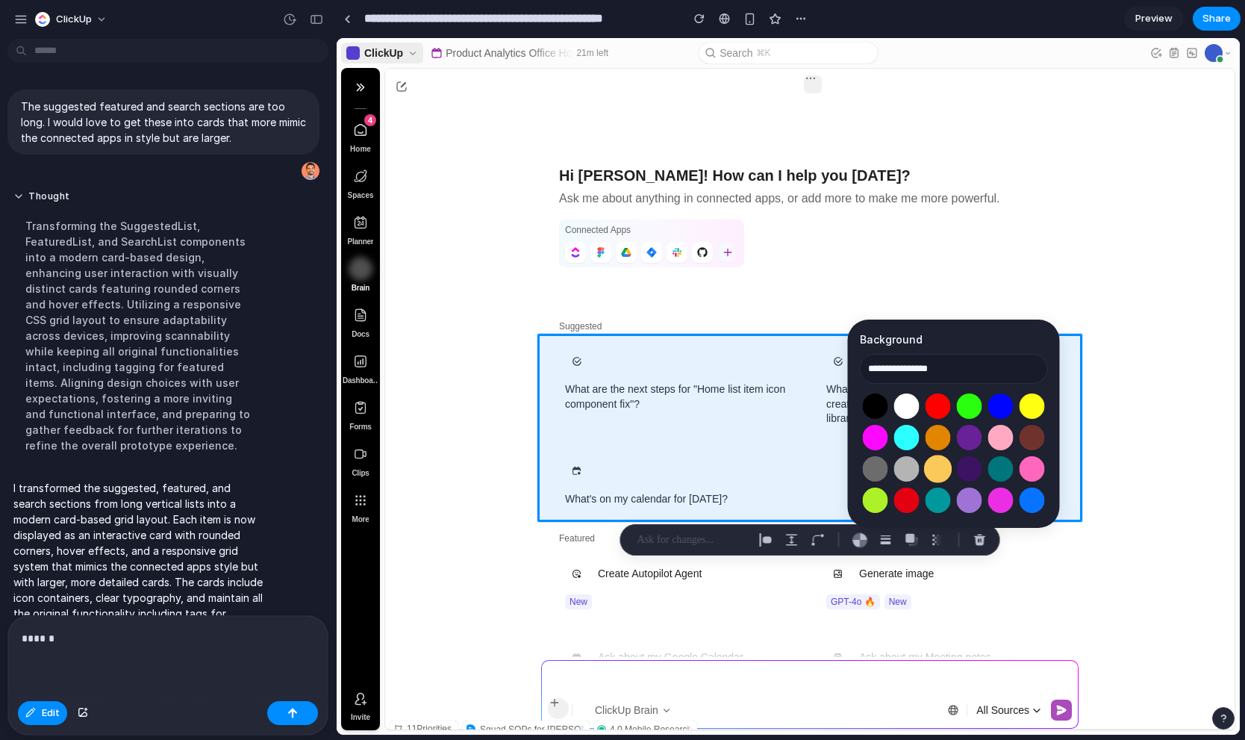
click at [946, 466] on button "Select color oklch(0.86 0.14 85)" at bounding box center [938, 469] width 28 height 28
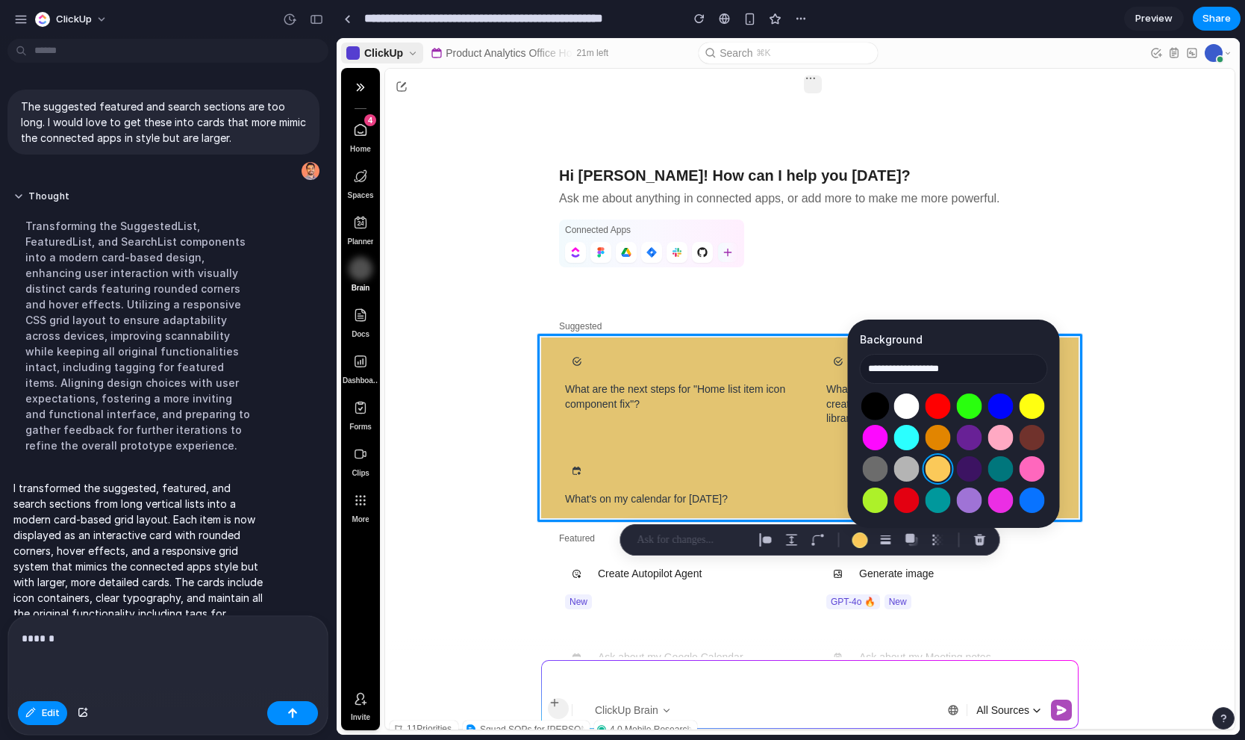
click at [873, 403] on button "Select color oklch(0 0 0)" at bounding box center [875, 406] width 28 height 28
type input "**********"
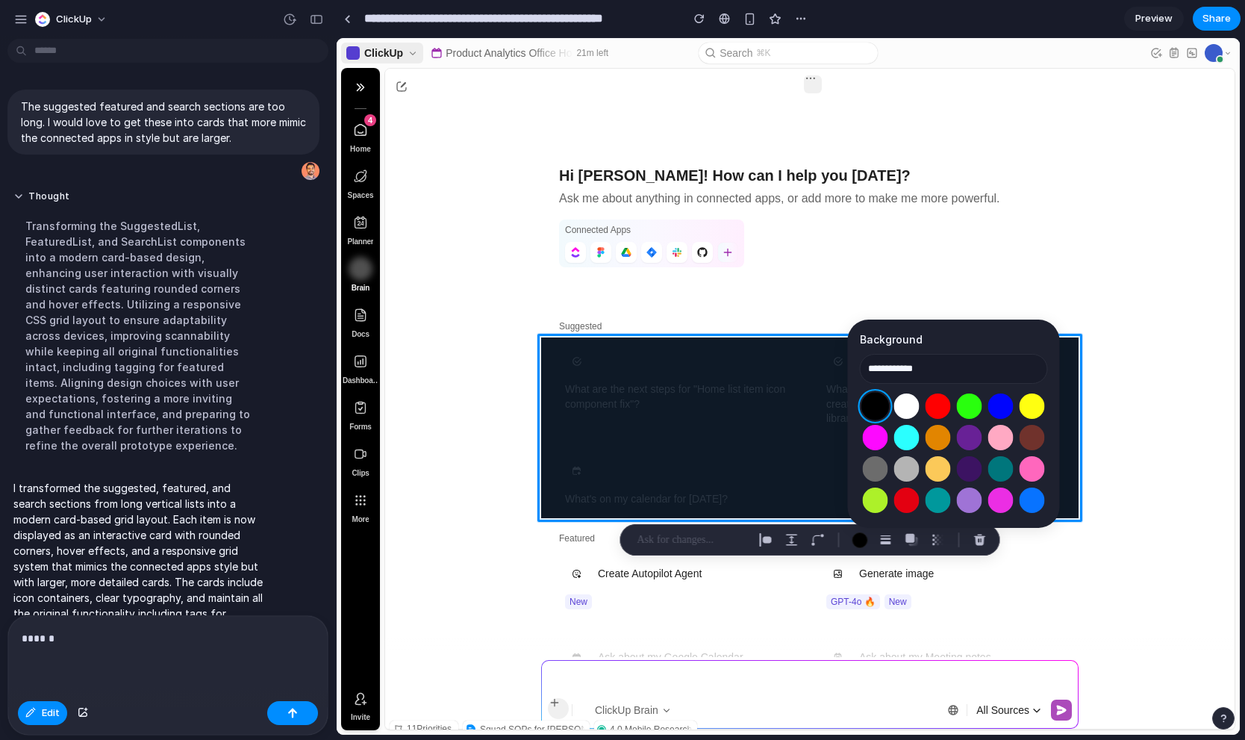
click at [874, 398] on button "Select color oklch(0 0 0)" at bounding box center [875, 406] width 28 height 28
click at [979, 541] on div "button" at bounding box center [979, 539] width 13 height 13
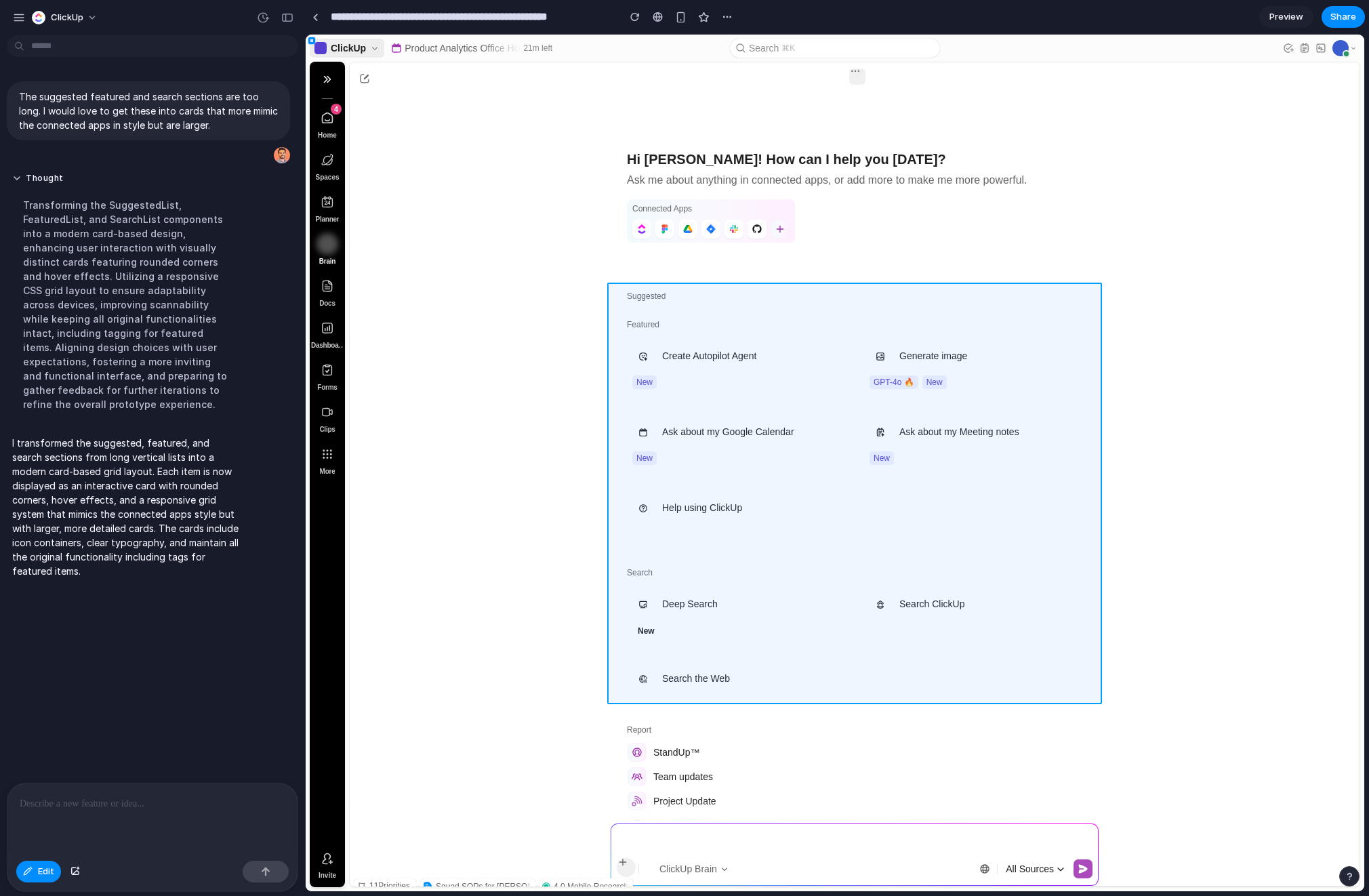
click at [650, 307] on div at bounding box center [834, 371] width 1058 height 672
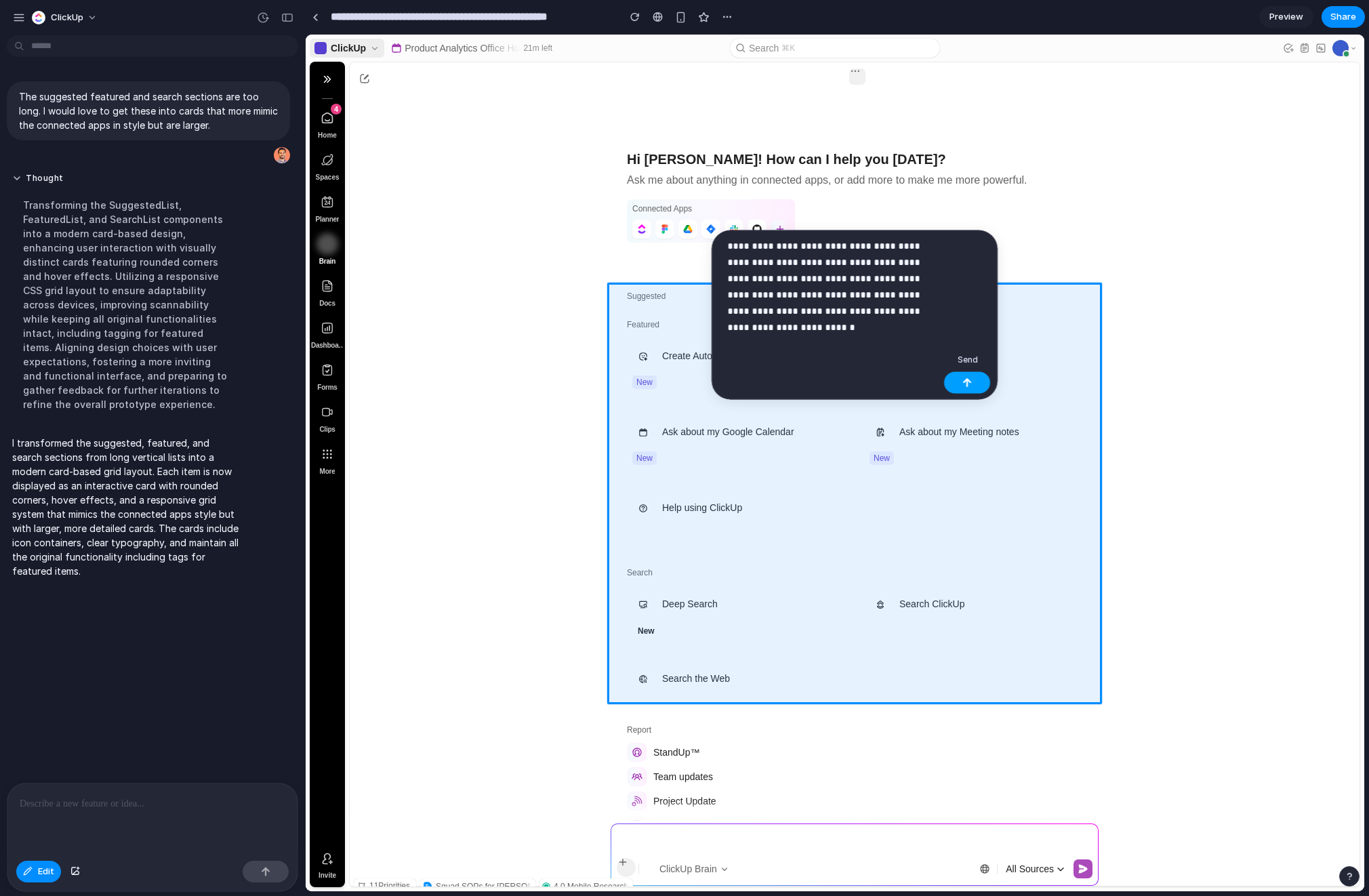
click at [960, 382] on button "button" at bounding box center [967, 383] width 46 height 22
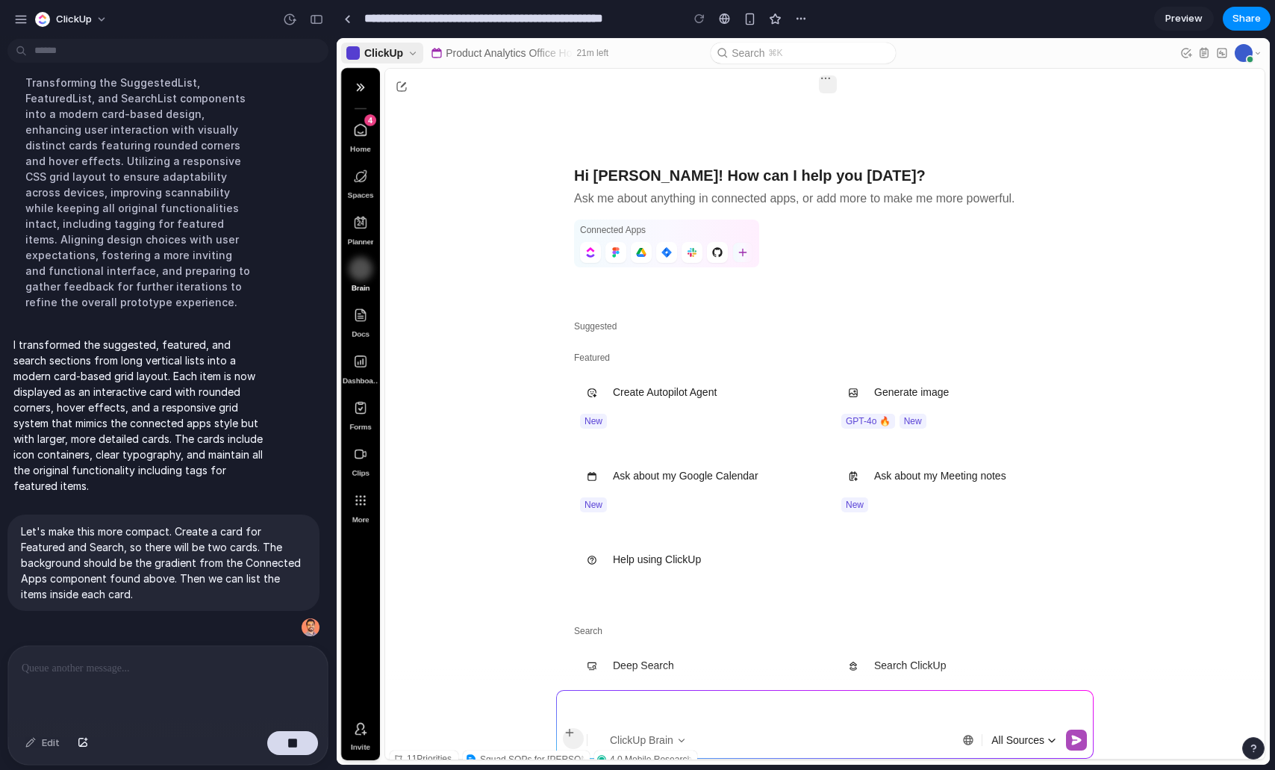
scroll to position [161, 0]
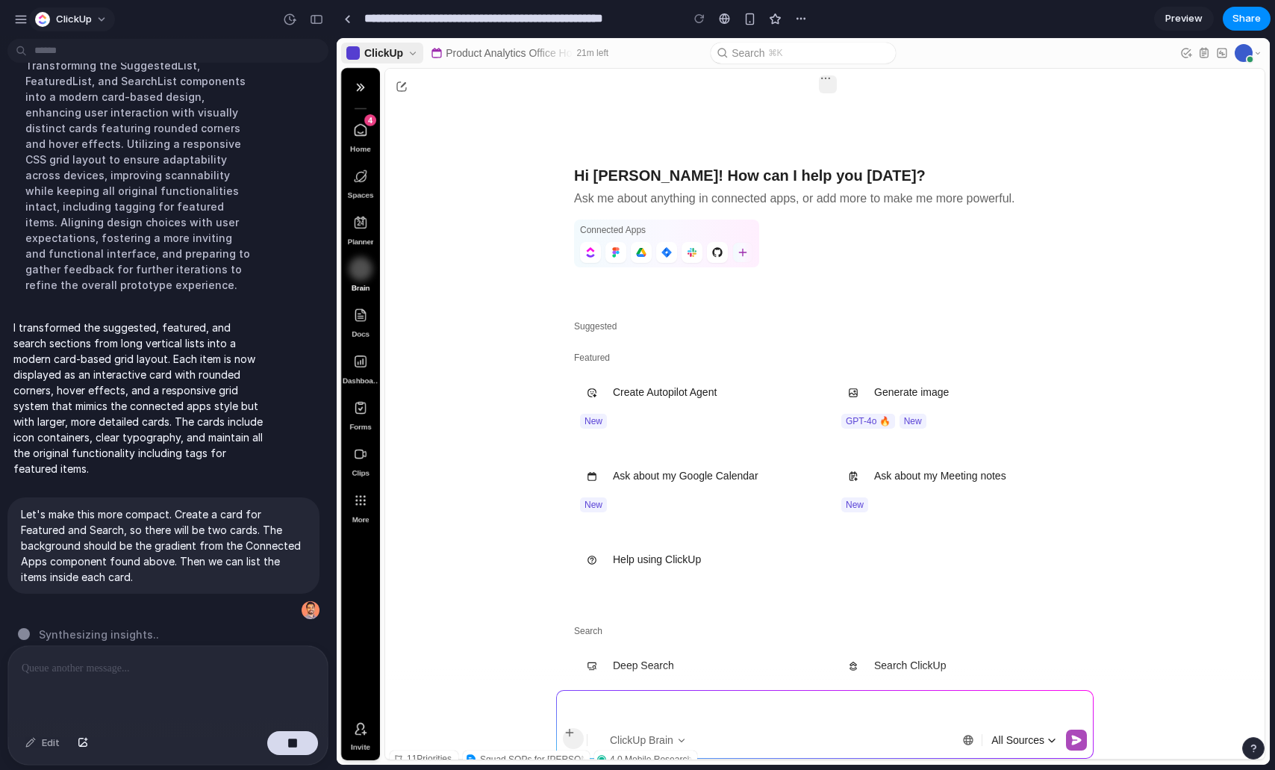
click at [100, 19] on button "ClickUp" at bounding box center [72, 19] width 86 height 24
click at [235, 13] on div "Settings Invite members Change theme Sign out" at bounding box center [637, 385] width 1275 height 770
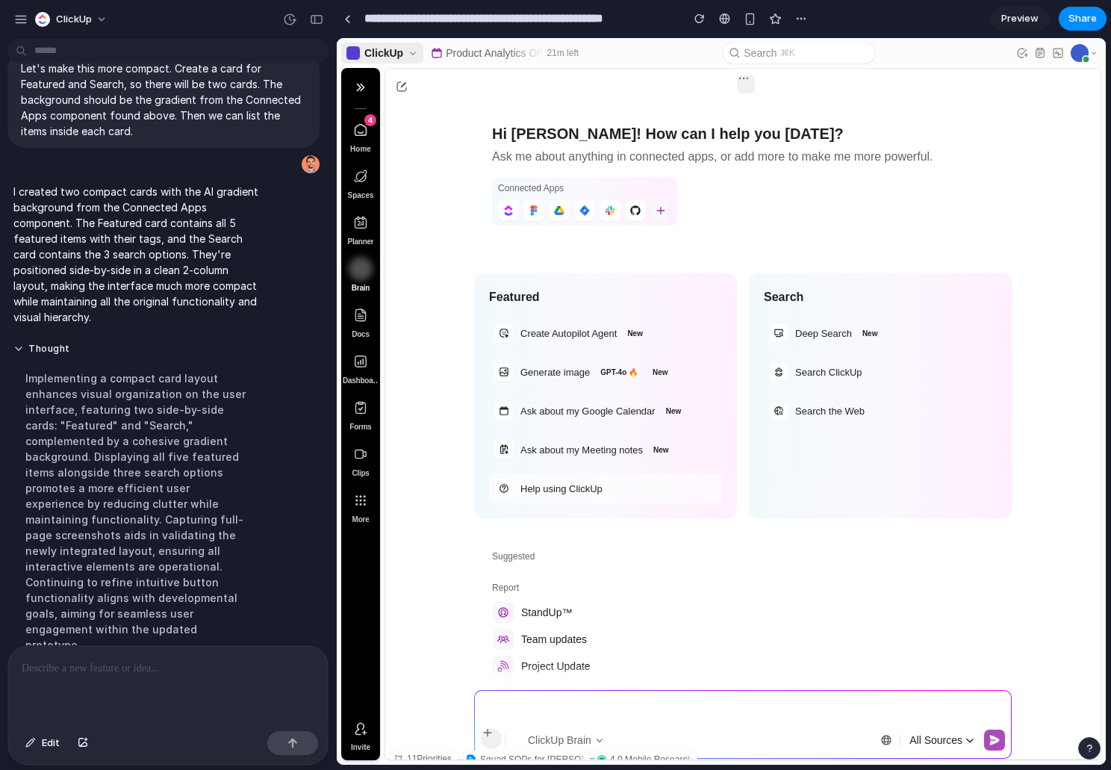
scroll to position [0, 0]
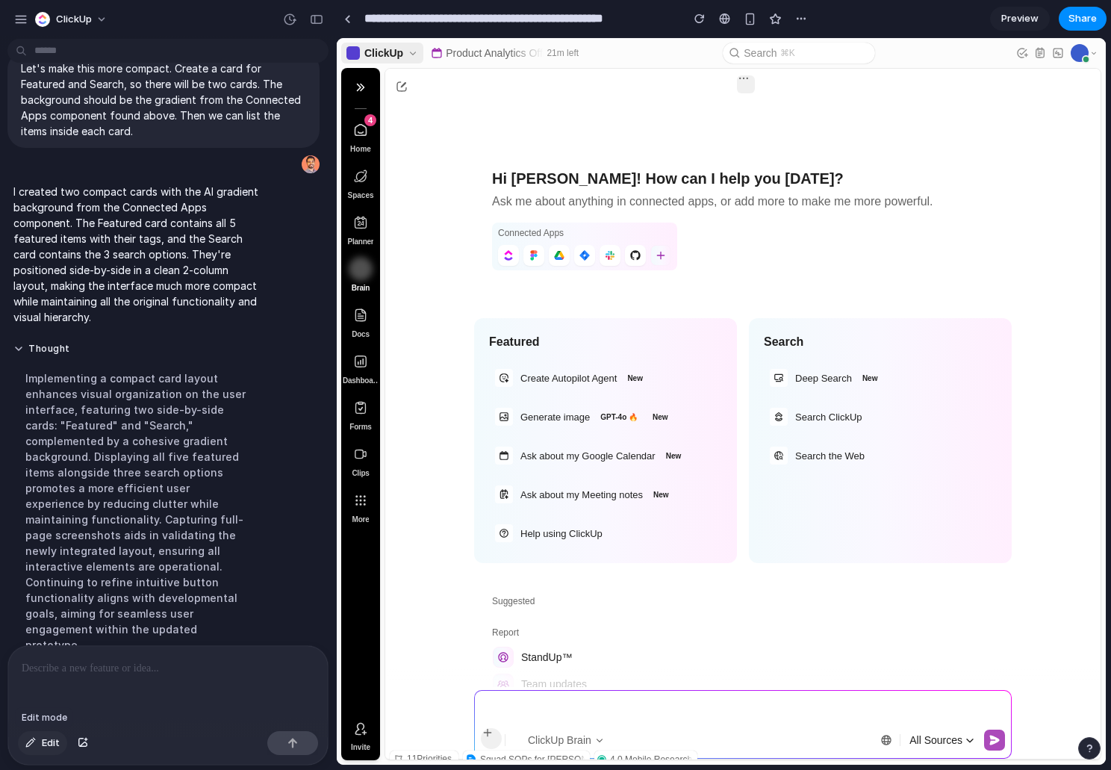
click at [49, 739] on span "Edit" at bounding box center [51, 742] width 18 height 15
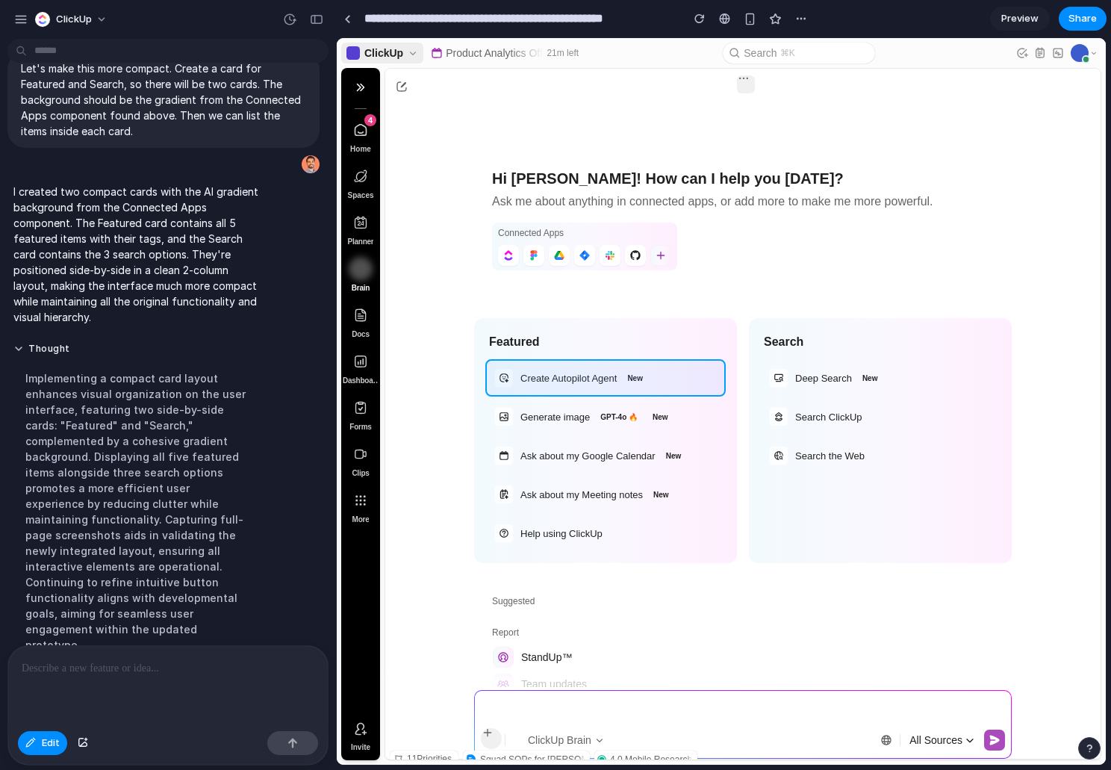
click at [580, 385] on div at bounding box center [721, 402] width 768 height 726
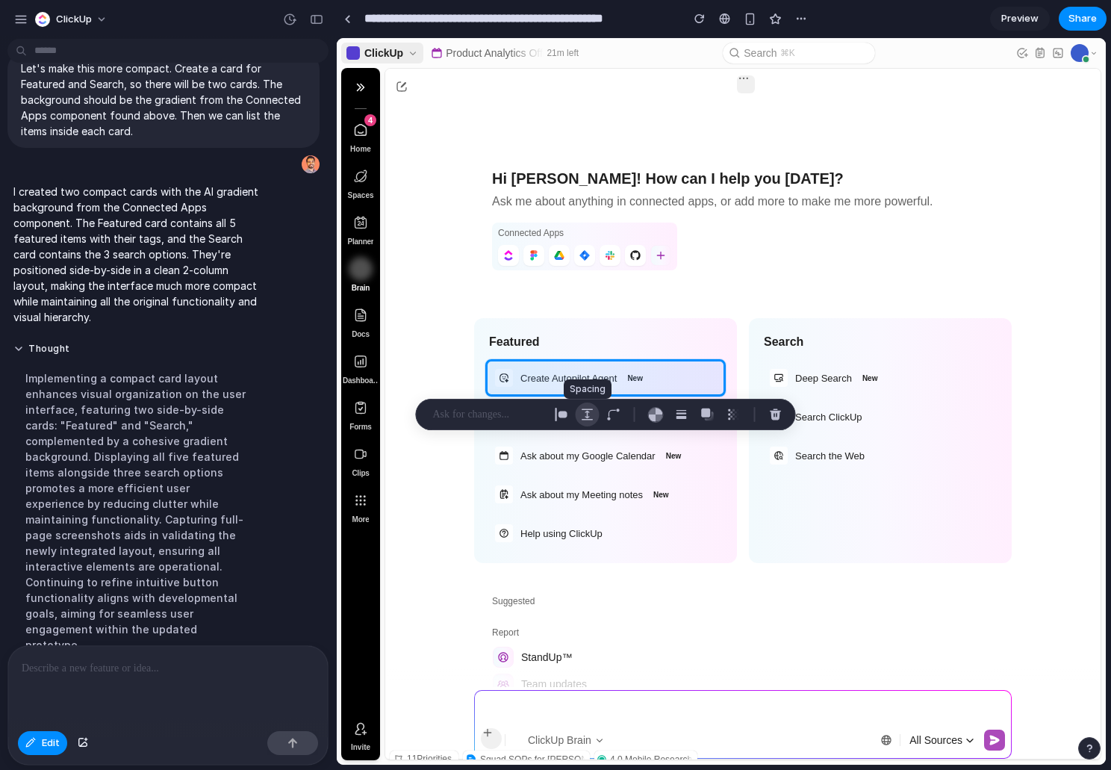
click at [587, 417] on div "button" at bounding box center [587, 414] width 13 height 13
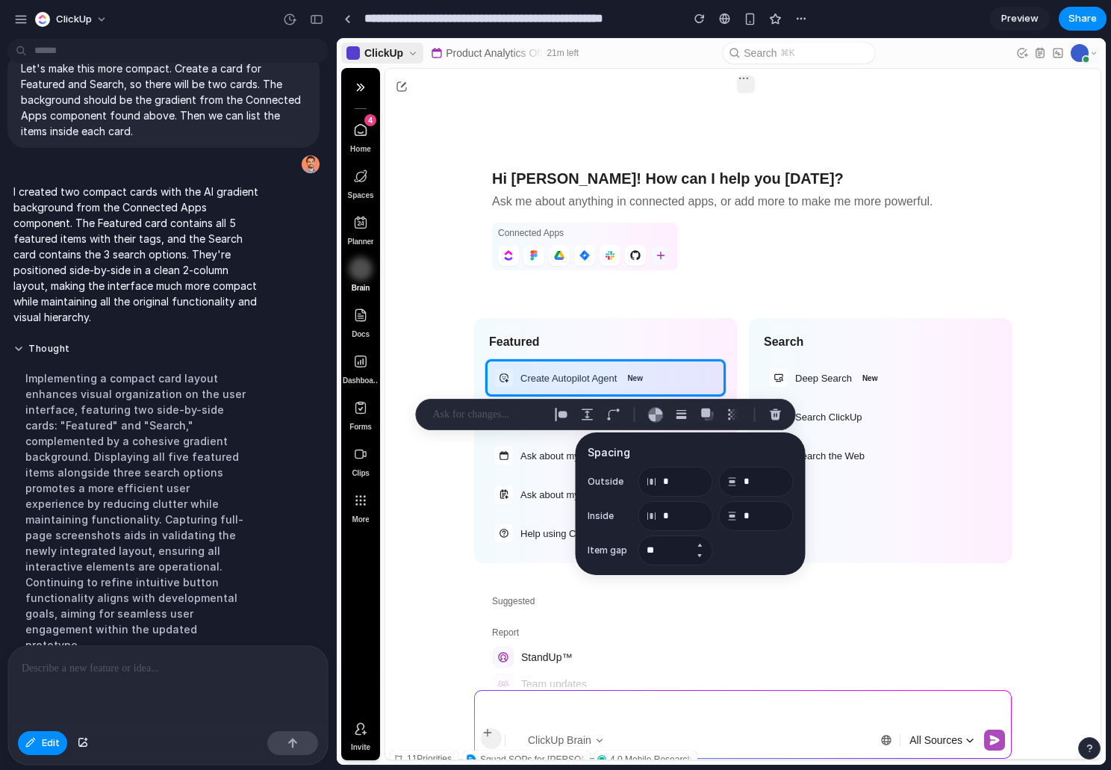
click at [699, 555] on button "Decrement" at bounding box center [699, 555] width 15 height 12
click at [699, 544] on button "Increment" at bounding box center [699, 545] width 15 height 12
type input "**"
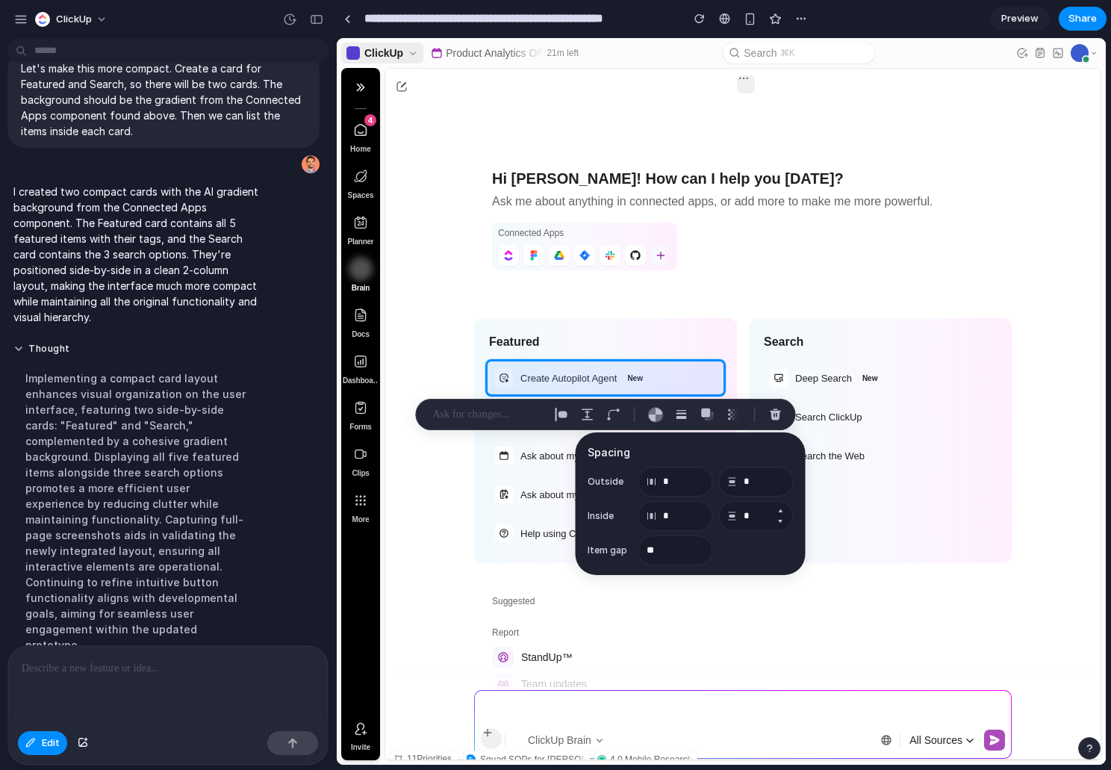
click at [780, 520] on button "Decrement" at bounding box center [780, 521] width 15 height 12
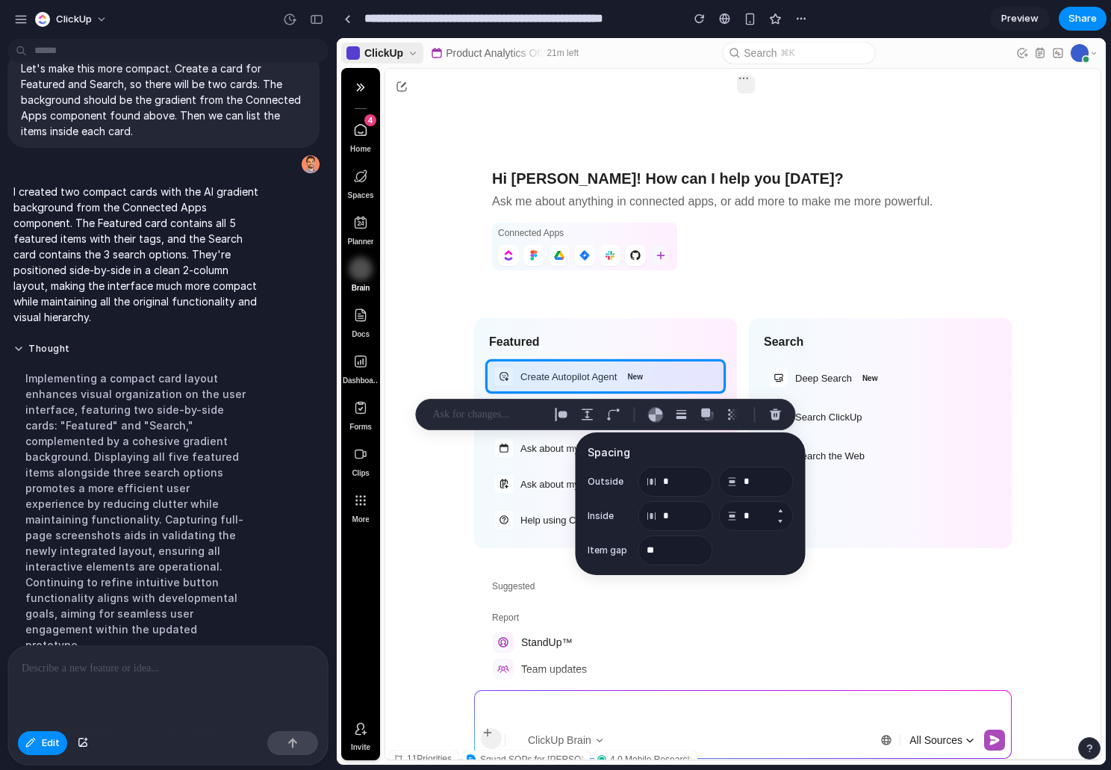
click at [780, 520] on button "Decrement" at bounding box center [780, 521] width 15 height 12
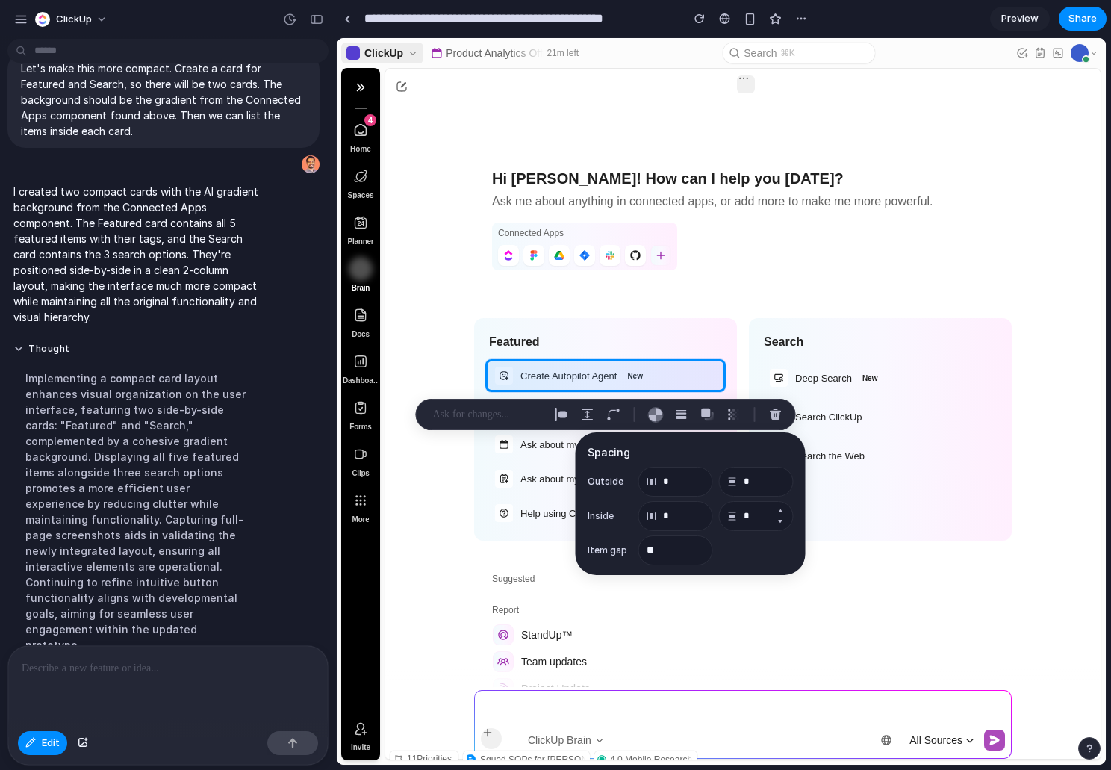
click at [780, 520] on button "Decrement" at bounding box center [780, 521] width 15 height 12
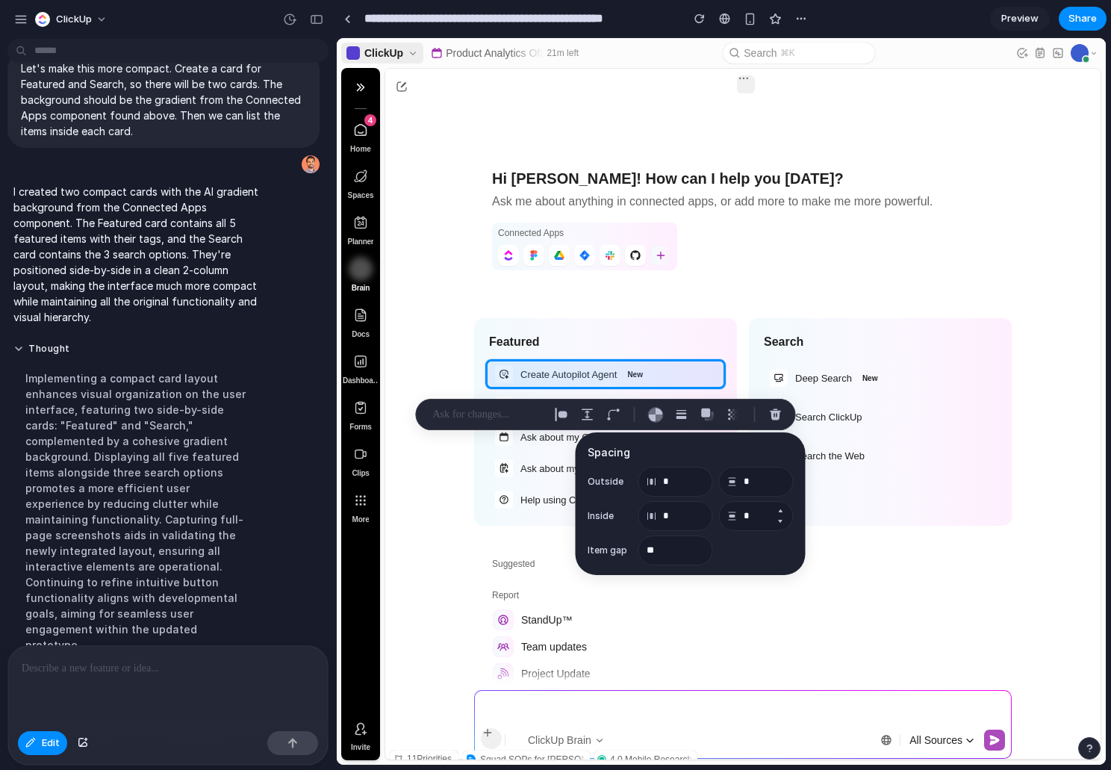
click at [780, 520] on button "Decrement" at bounding box center [780, 521] width 15 height 12
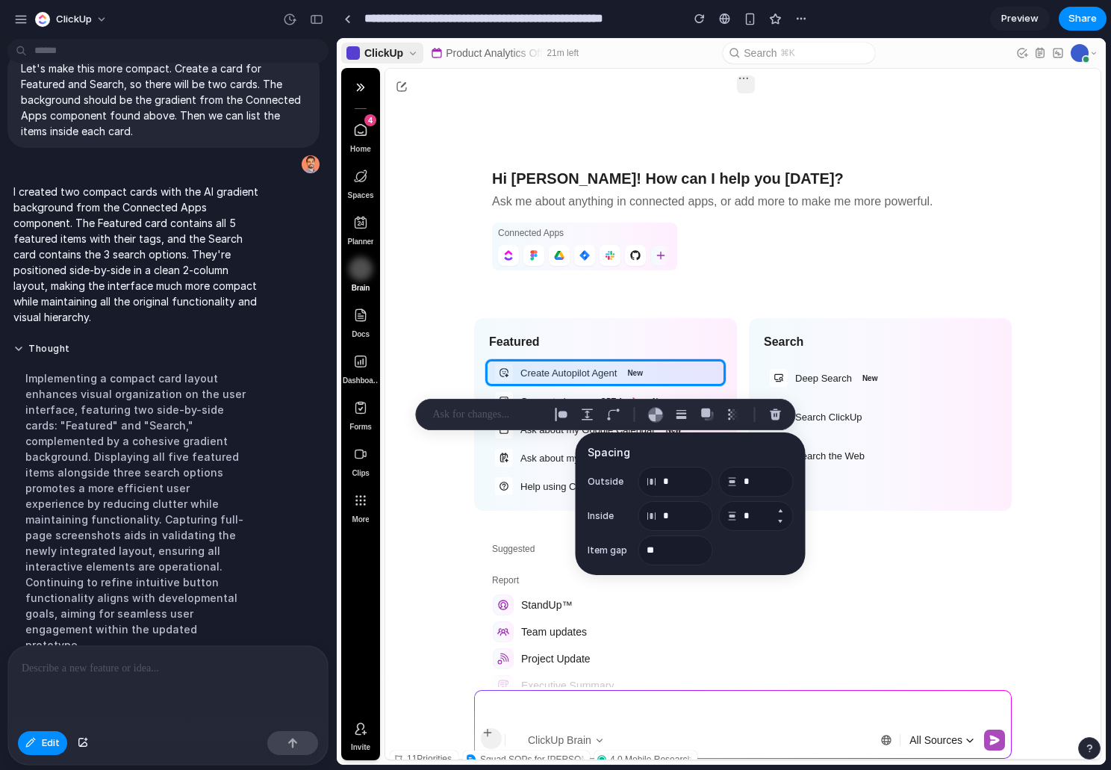
click at [780, 520] on button "Decrement" at bounding box center [780, 521] width 15 height 12
type input "*"
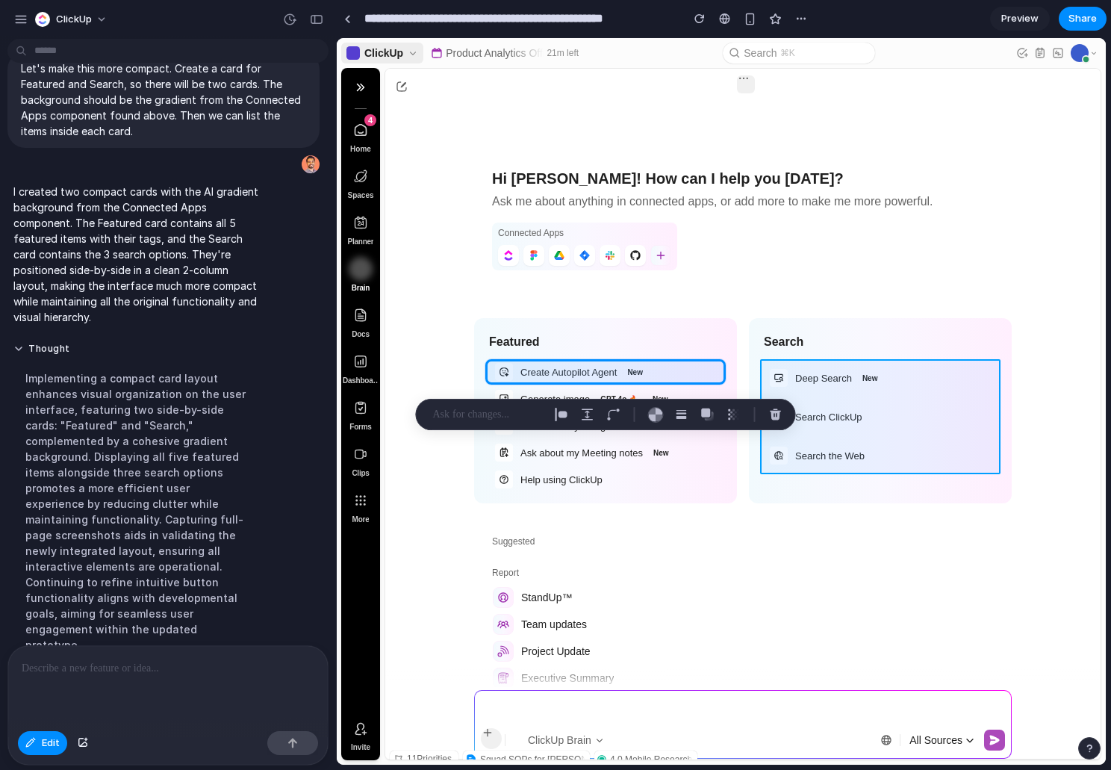
click at [885, 397] on div at bounding box center [721, 402] width 768 height 726
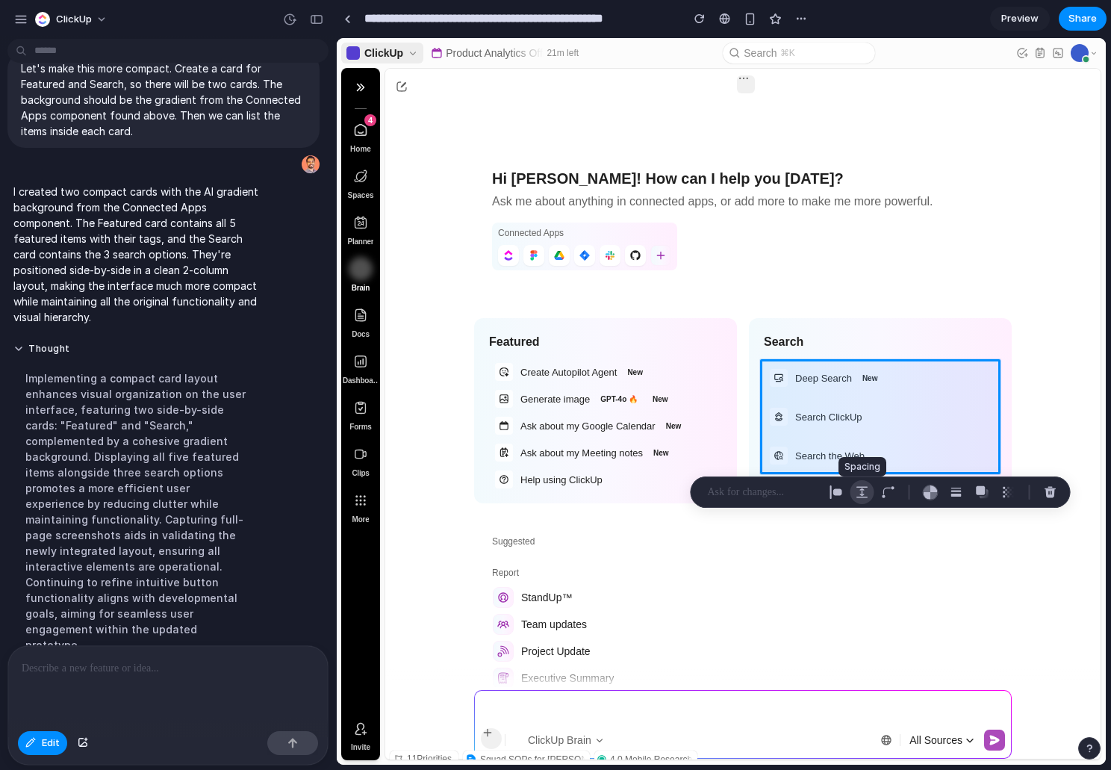
click at [867, 495] on div "button" at bounding box center [862, 491] width 13 height 13
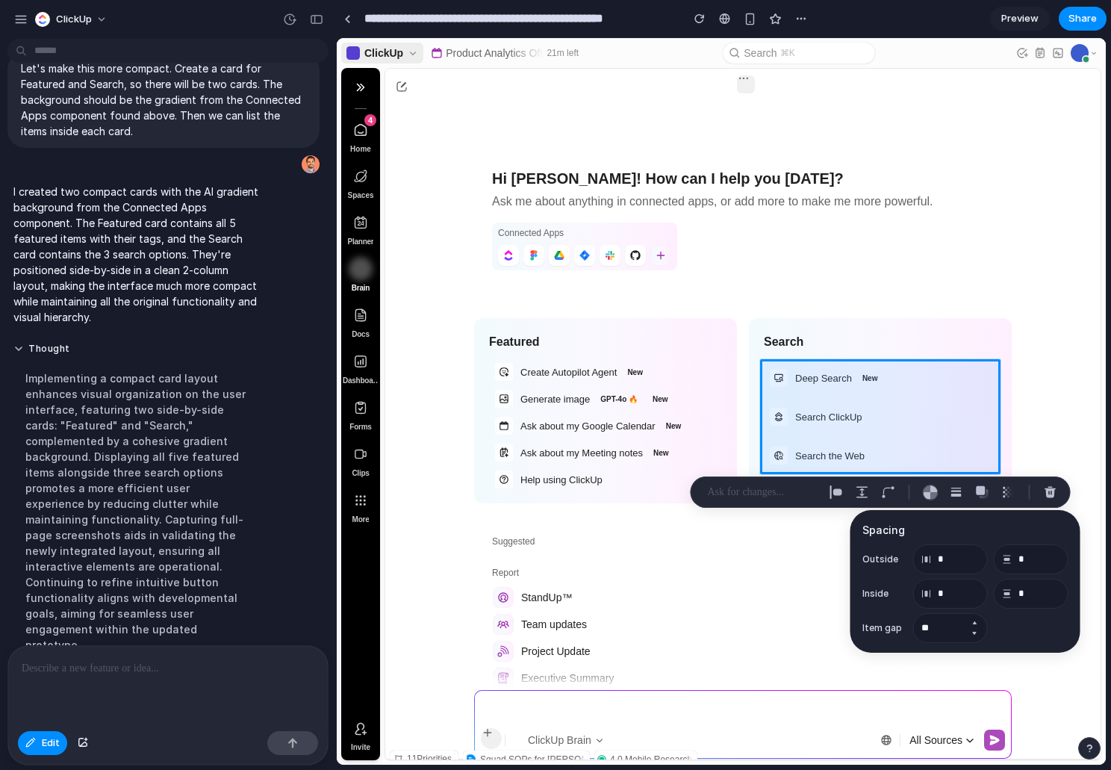
click at [976, 632] on button "Decrement" at bounding box center [974, 633] width 15 height 12
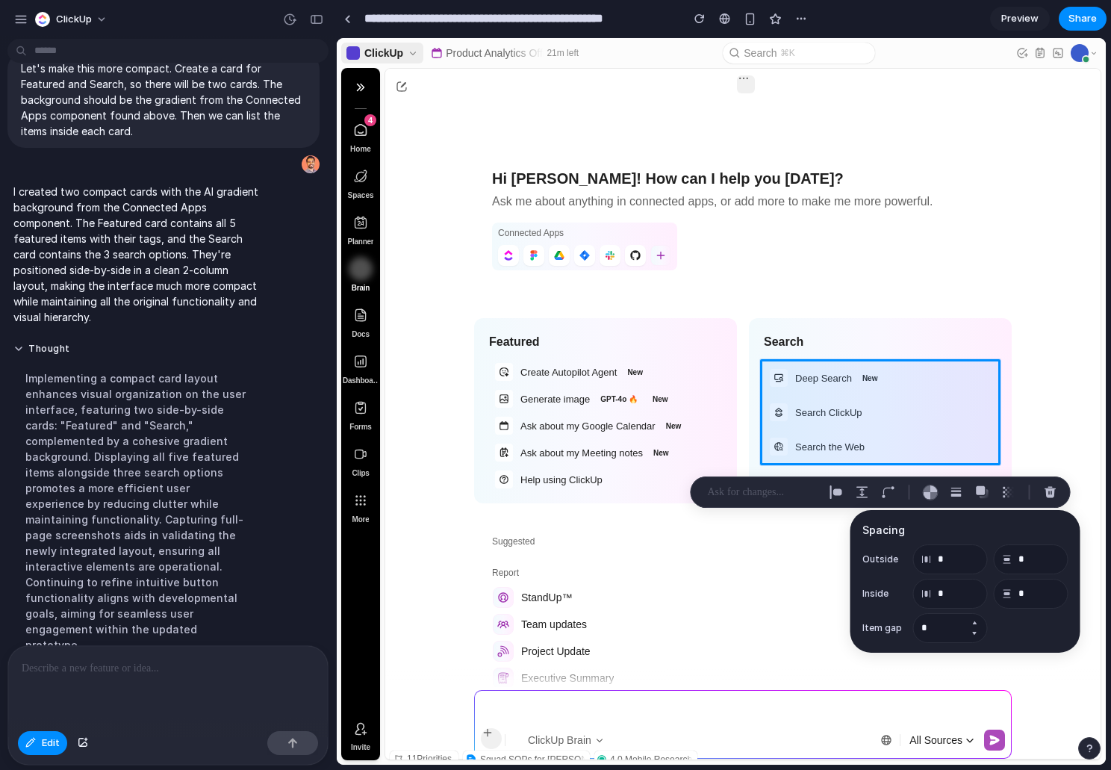
click at [976, 632] on button "Decrement" at bounding box center [974, 633] width 15 height 12
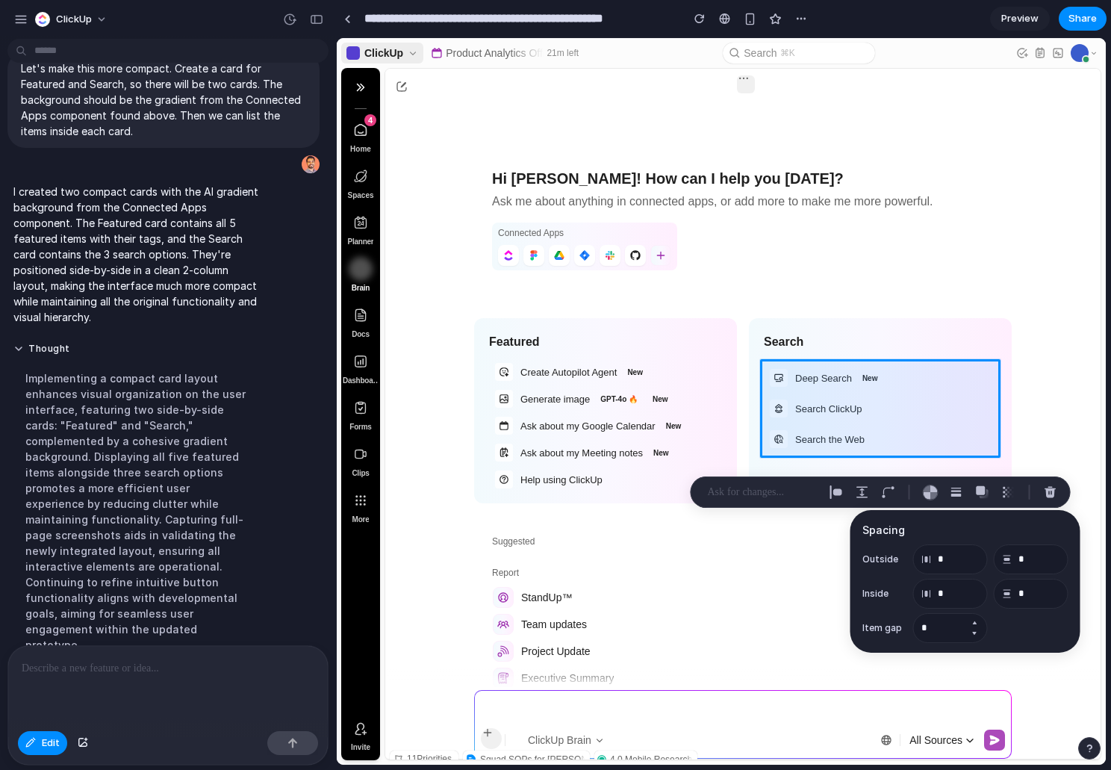
click at [976, 632] on button "Decrement" at bounding box center [974, 633] width 15 height 12
type input "*"
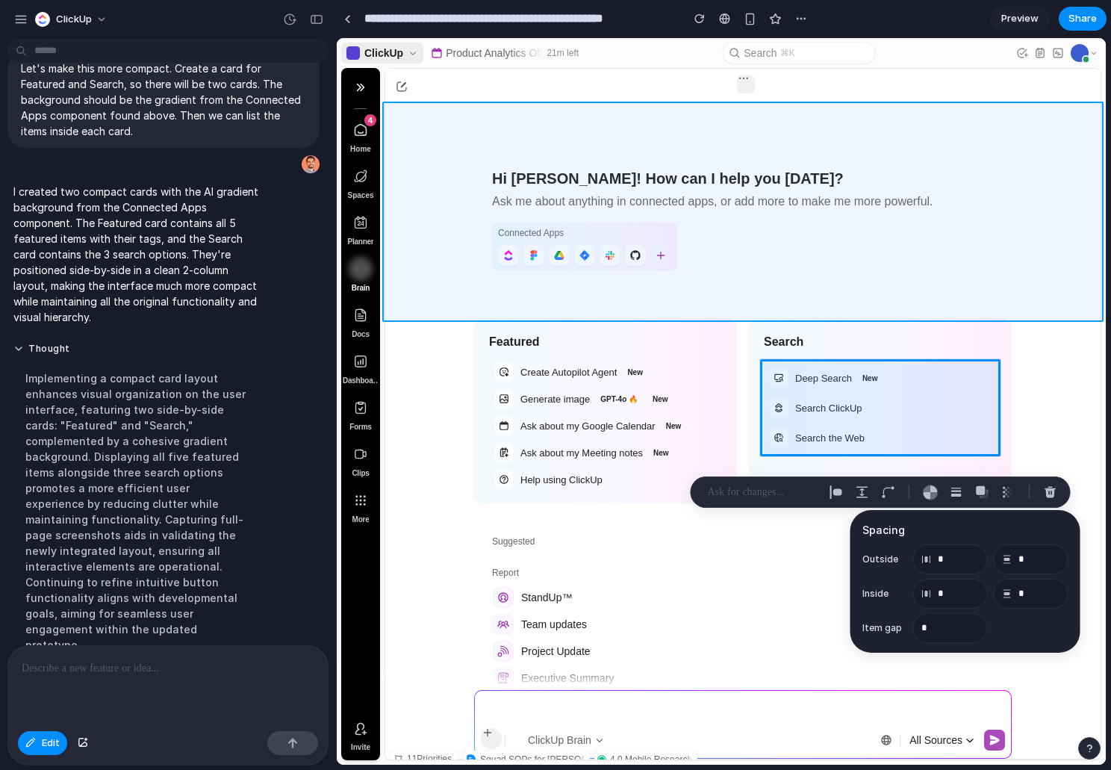
click at [979, 267] on div at bounding box center [721, 402] width 768 height 726
type input "*****"
type input "**"
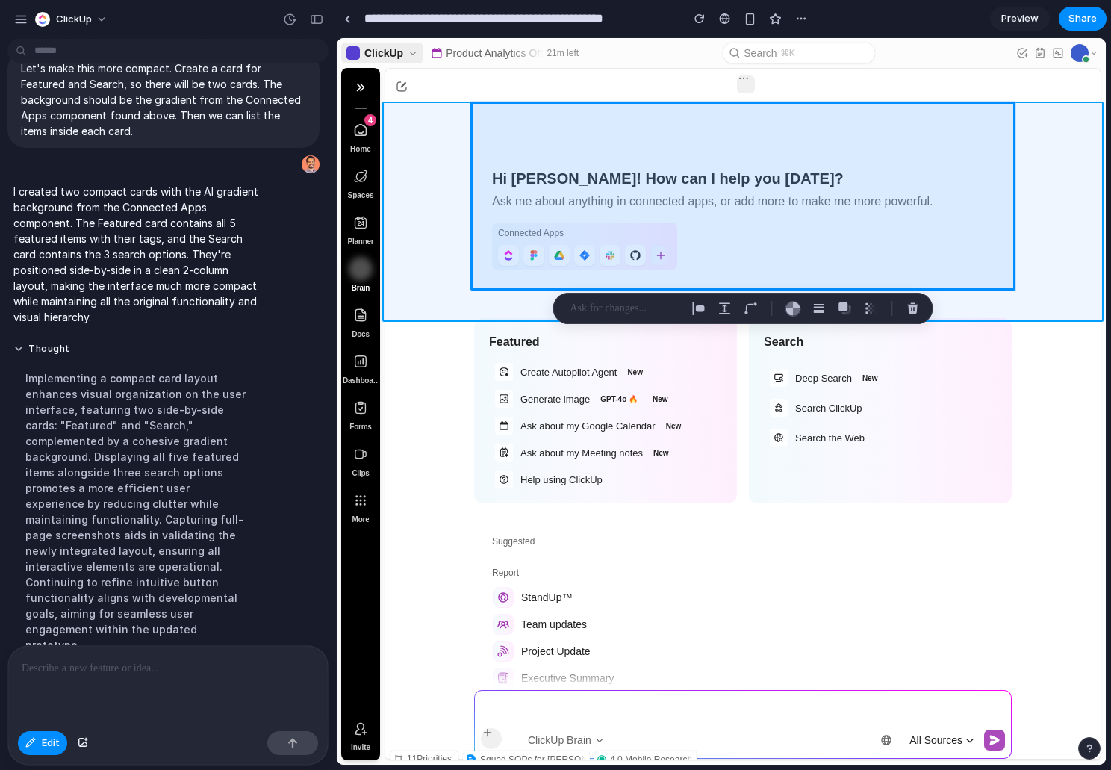
click at [1076, 332] on div at bounding box center [721, 402] width 768 height 726
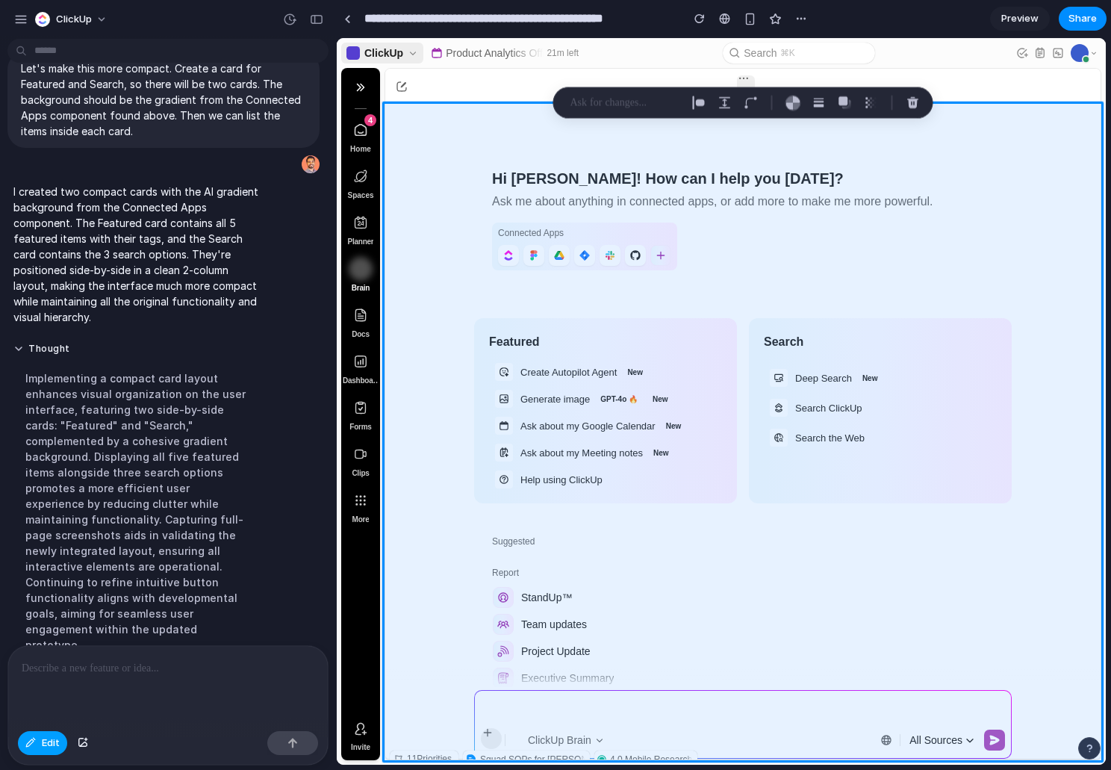
click at [37, 739] on button "Edit" at bounding box center [42, 743] width 49 height 24
